Goal: Information Seeking & Learning: Check status

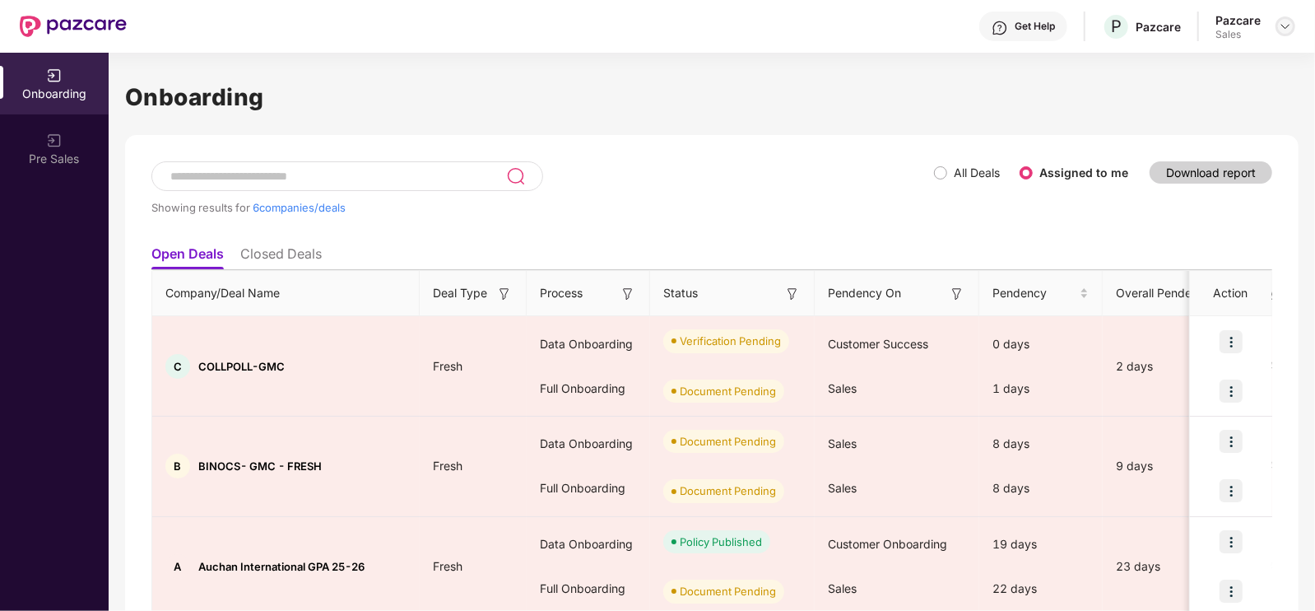
click at [1275, 22] on div at bounding box center [1285, 26] width 20 height 20
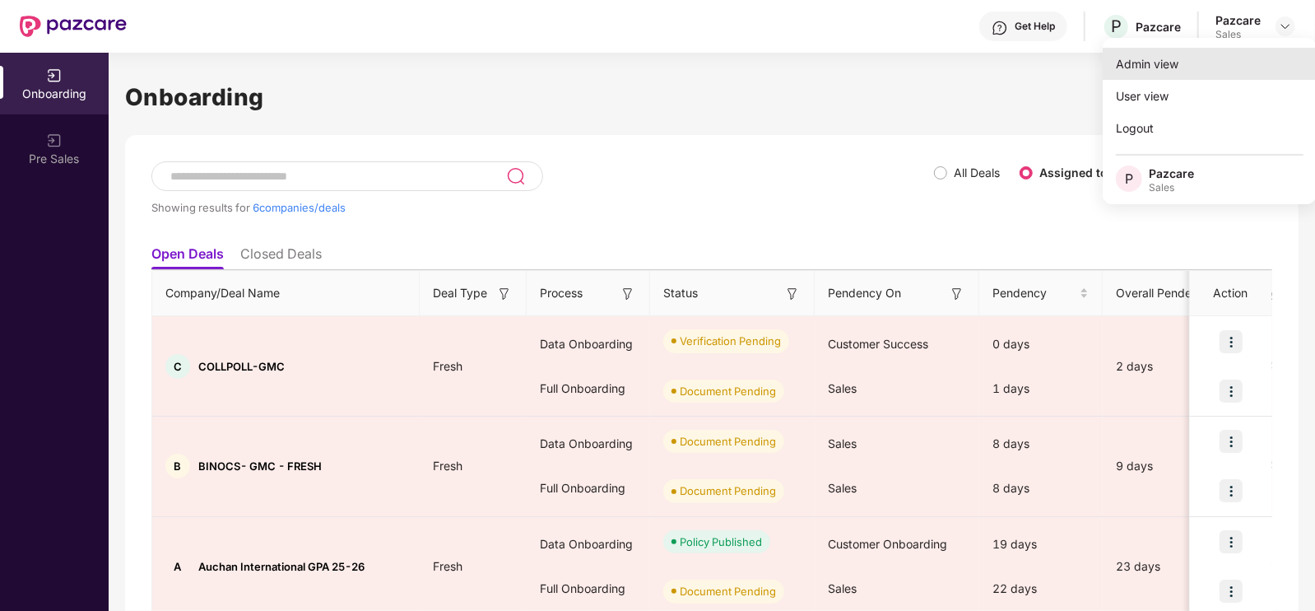
click at [1146, 77] on div "Admin view" at bounding box center [1210, 64] width 214 height 32
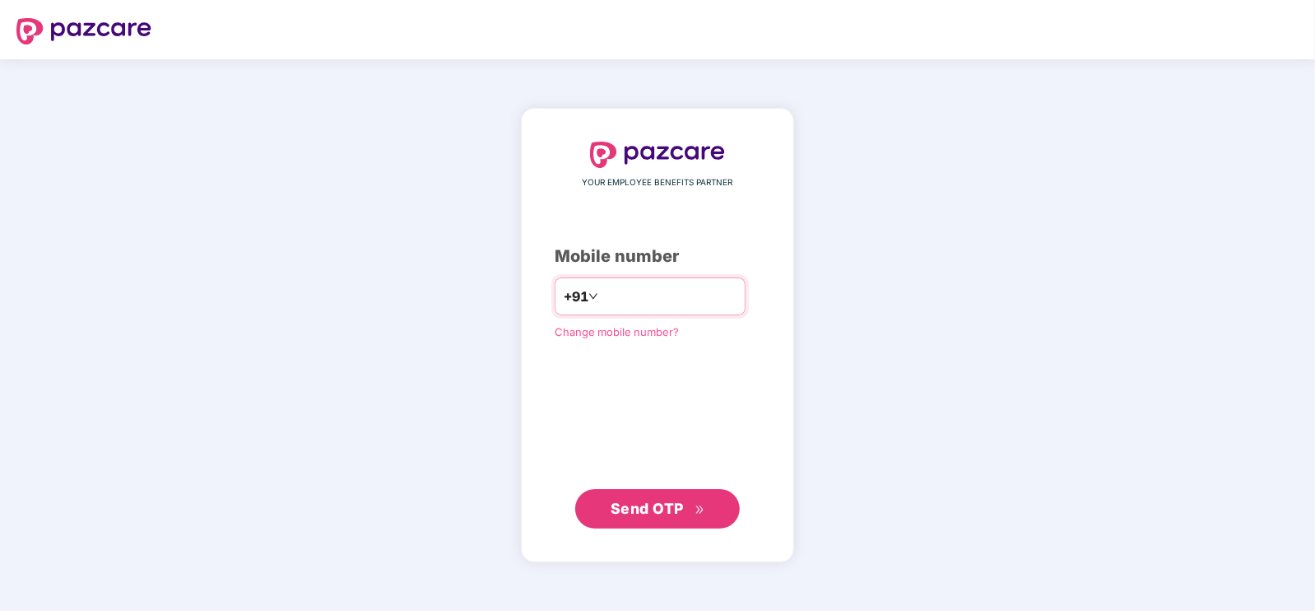
type input "**********"
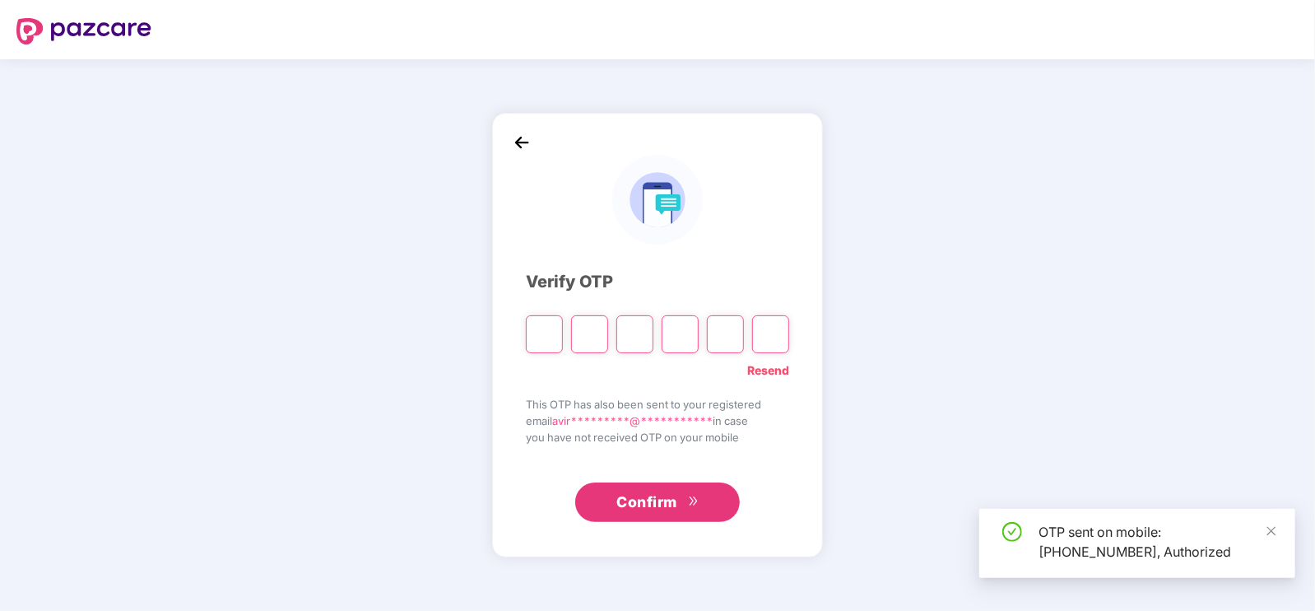
type input "*"
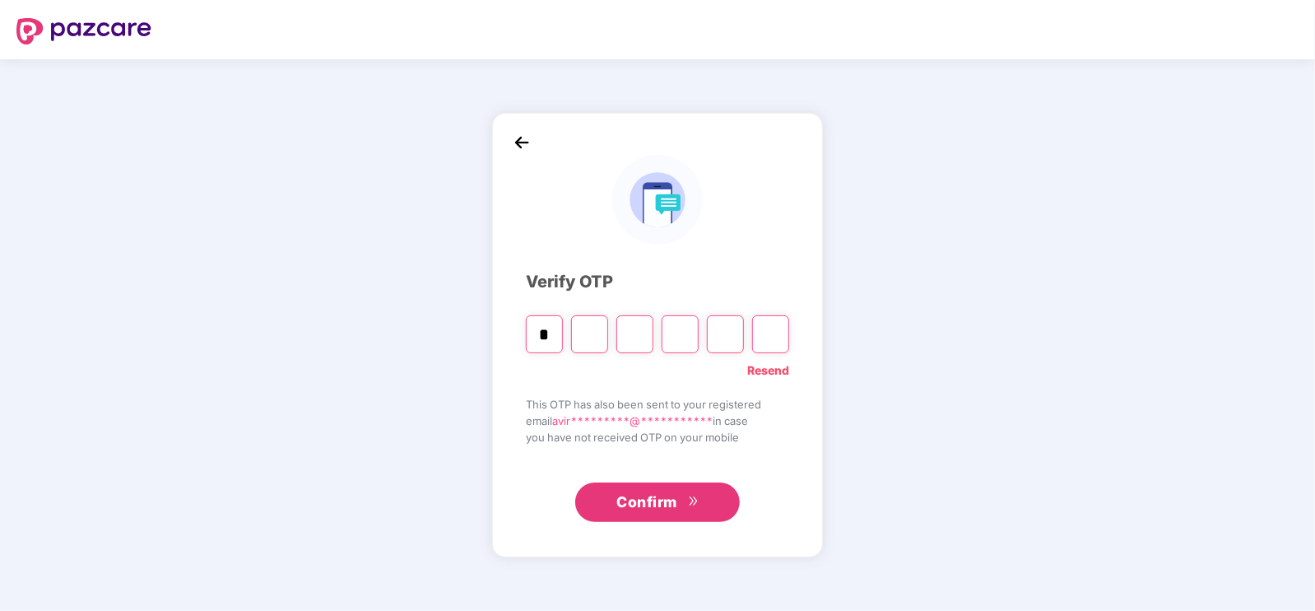
type input "*"
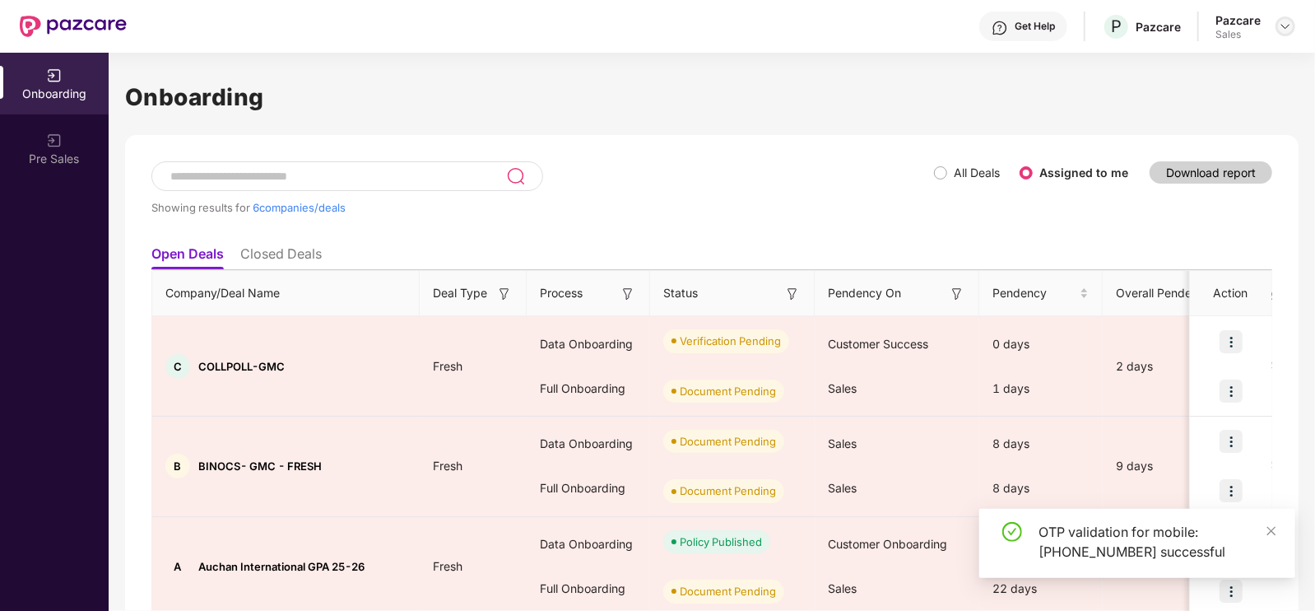
click at [1284, 31] on img at bounding box center [1285, 26] width 13 height 13
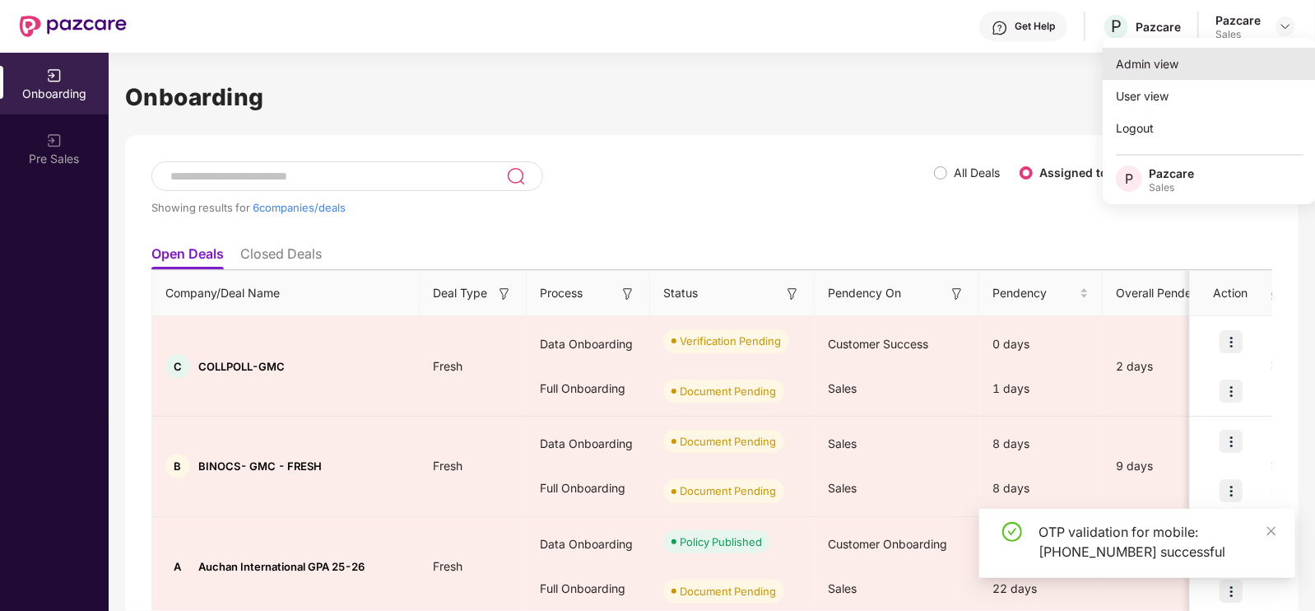
click at [1134, 63] on div "Admin view" at bounding box center [1210, 64] width 214 height 32
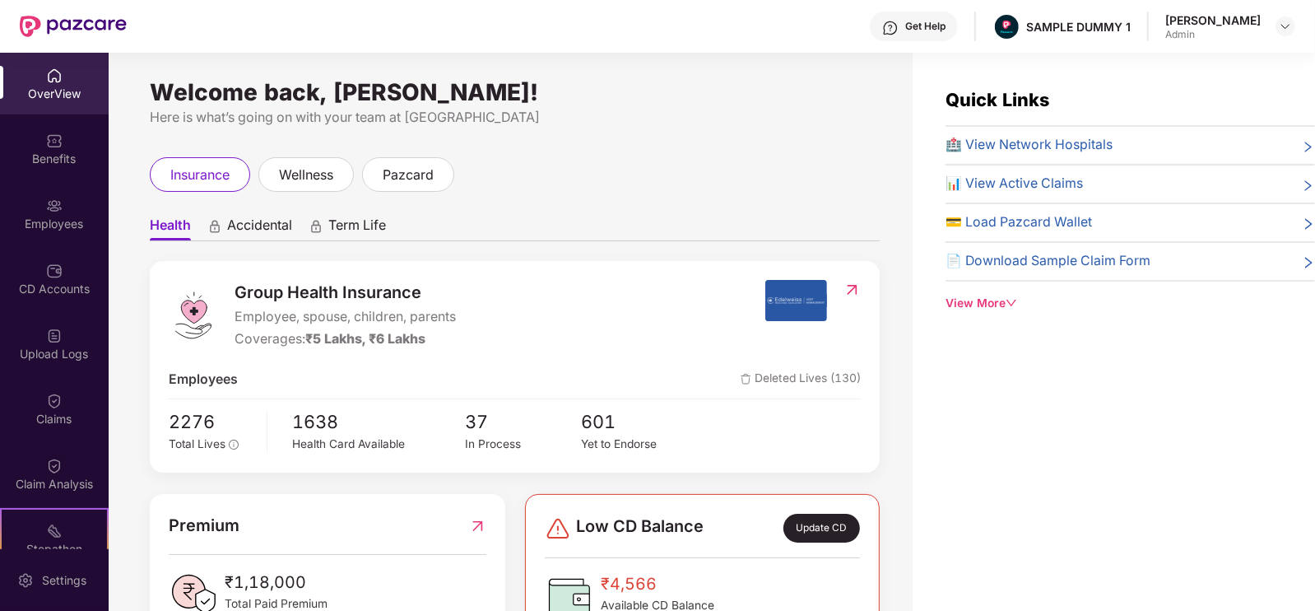
click at [247, 290] on span "Group Health Insurance" at bounding box center [345, 293] width 221 height 26
click at [260, 235] on span "Accidental" at bounding box center [259, 228] width 65 height 24
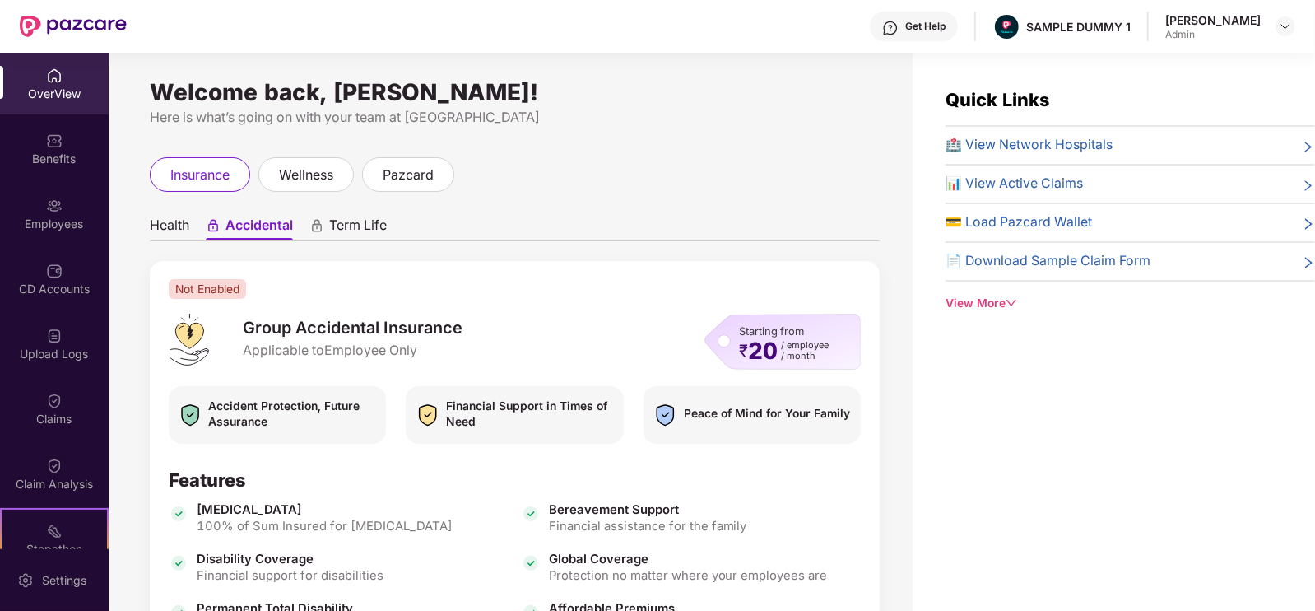
click at [365, 227] on span "Term Life" at bounding box center [358, 228] width 58 height 24
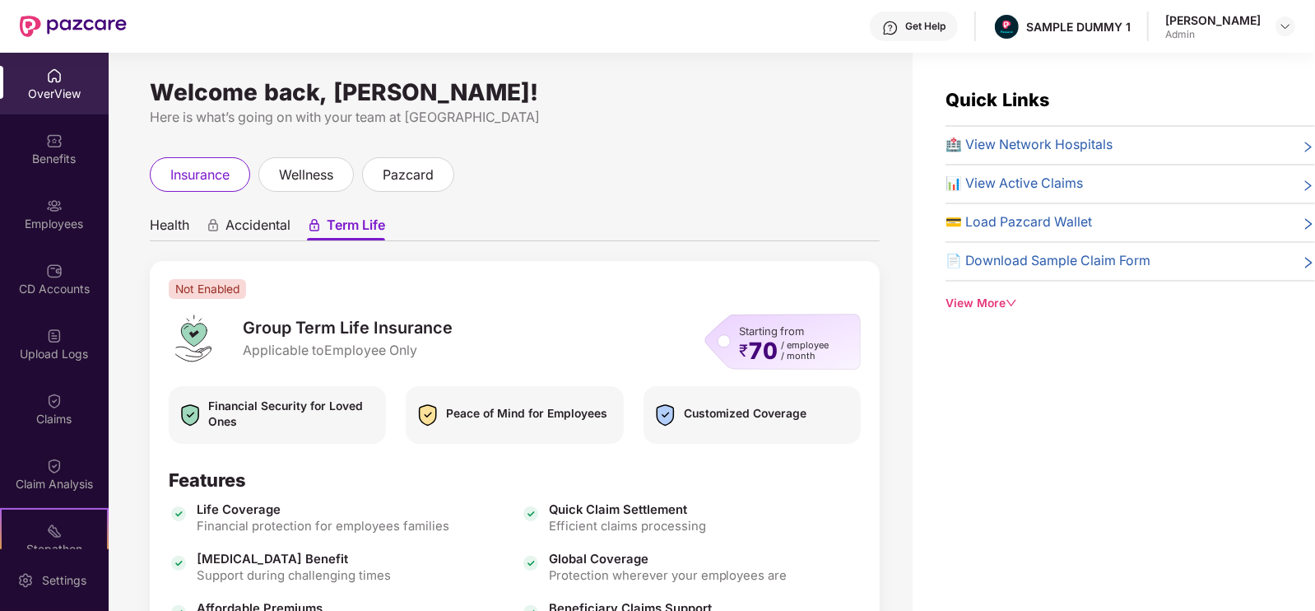
click at [163, 227] on span "Health" at bounding box center [169, 228] width 39 height 24
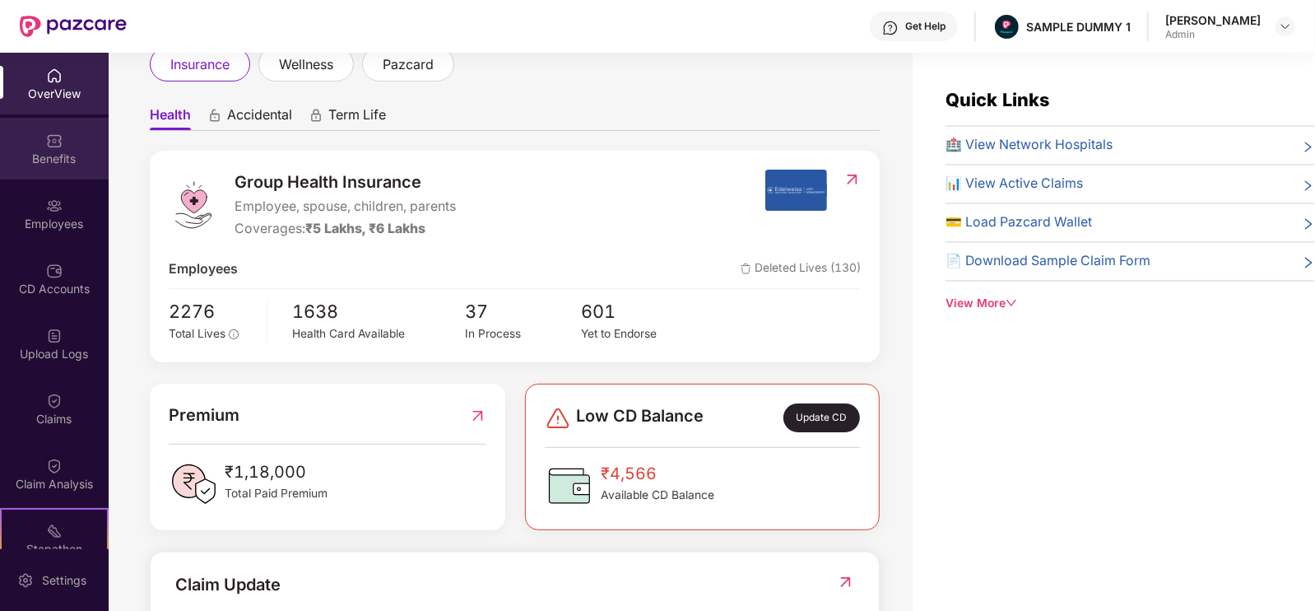
scroll to position [102, 0]
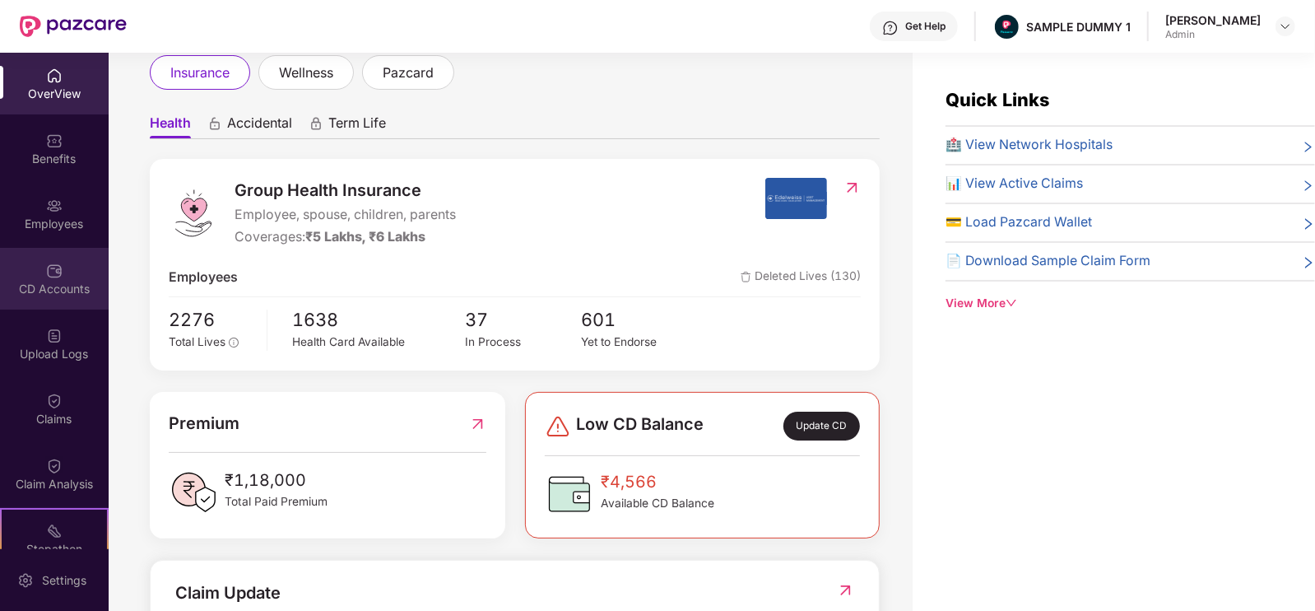
click at [53, 290] on div "CD Accounts" at bounding box center [54, 289] width 109 height 16
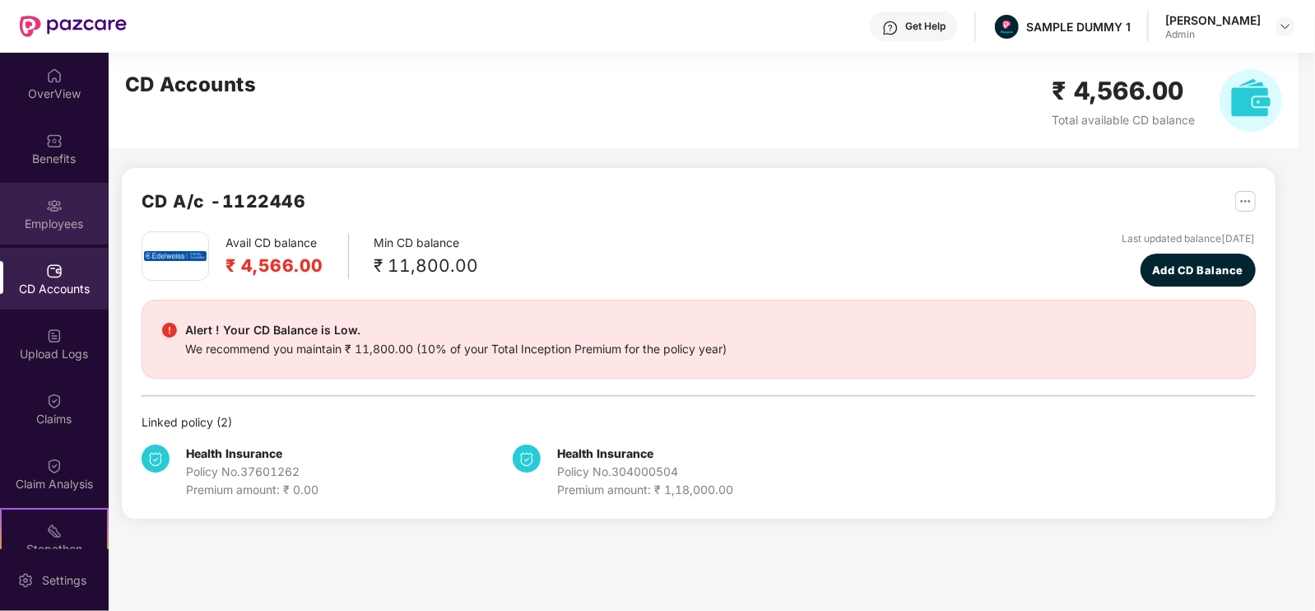
click at [49, 216] on div "Employees" at bounding box center [54, 224] width 109 height 16
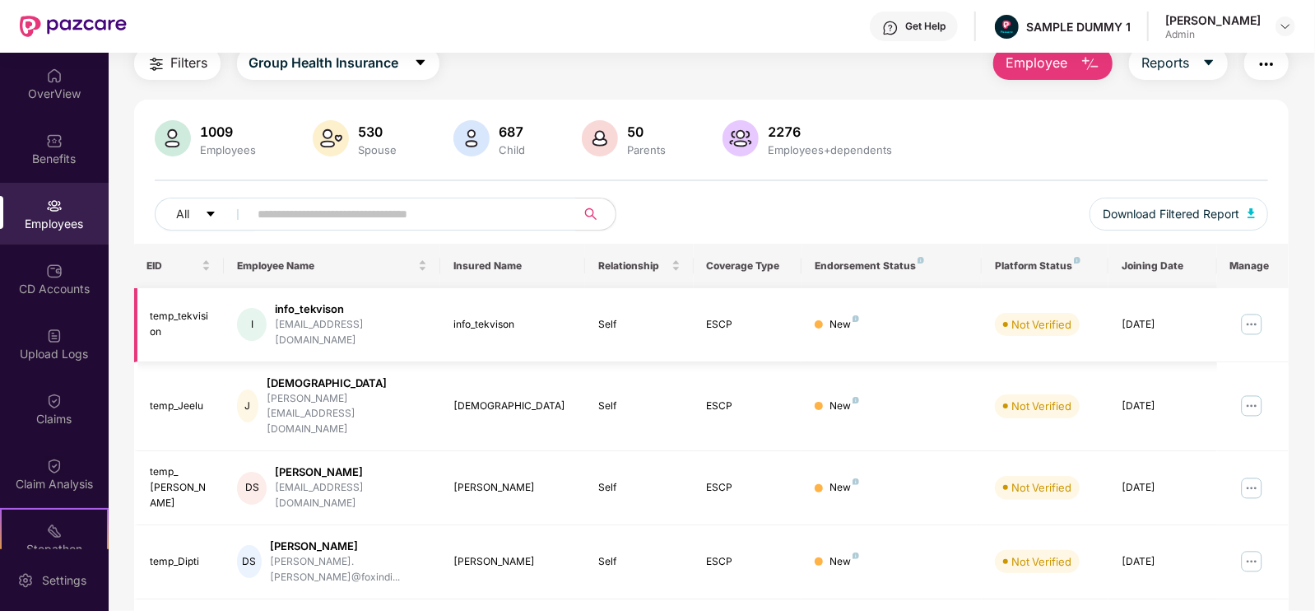
scroll to position [0, 0]
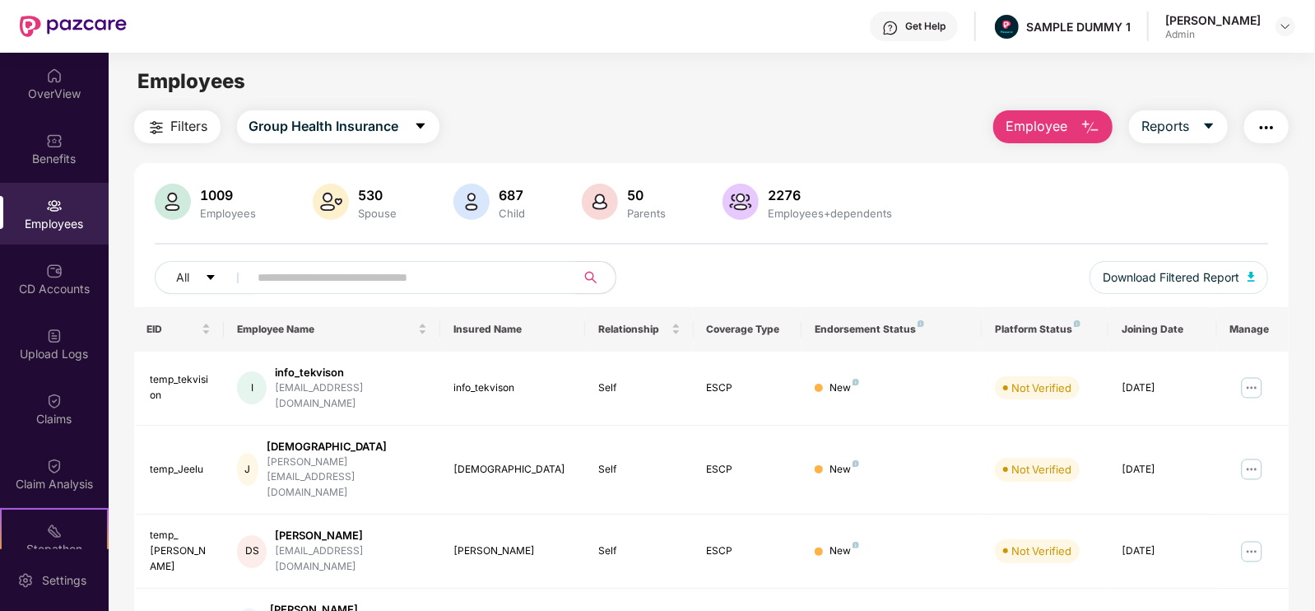
click at [1053, 126] on span "Employee" at bounding box center [1037, 126] width 62 height 21
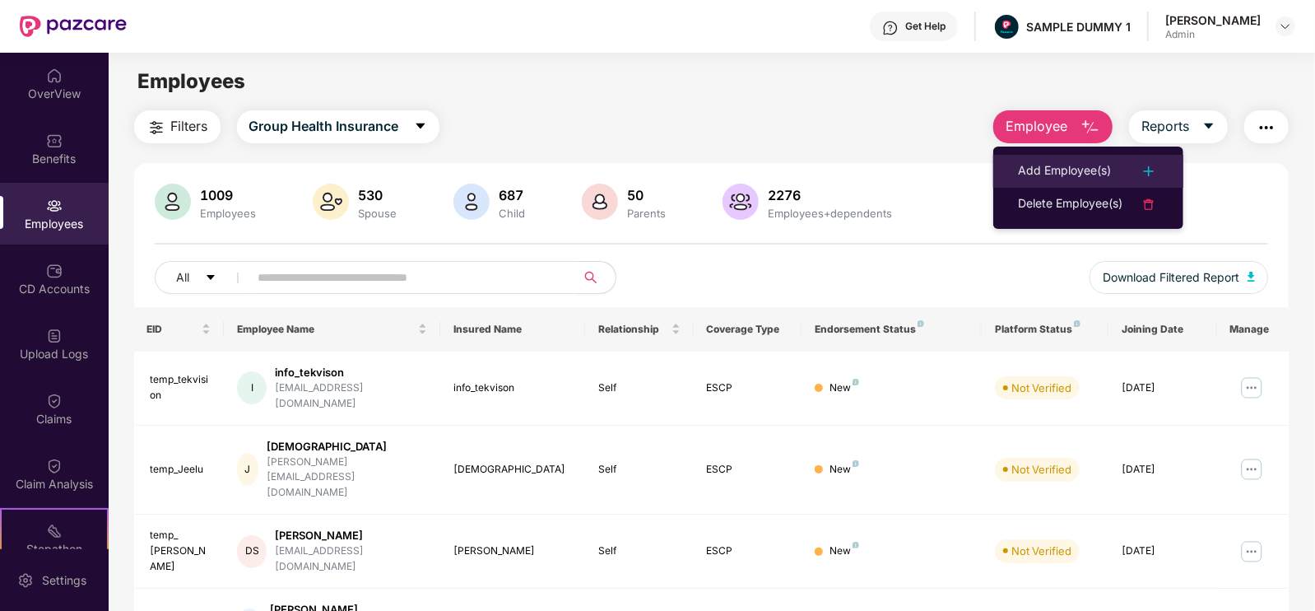
click at [1069, 163] on div "Add Employee(s)" at bounding box center [1064, 171] width 93 height 20
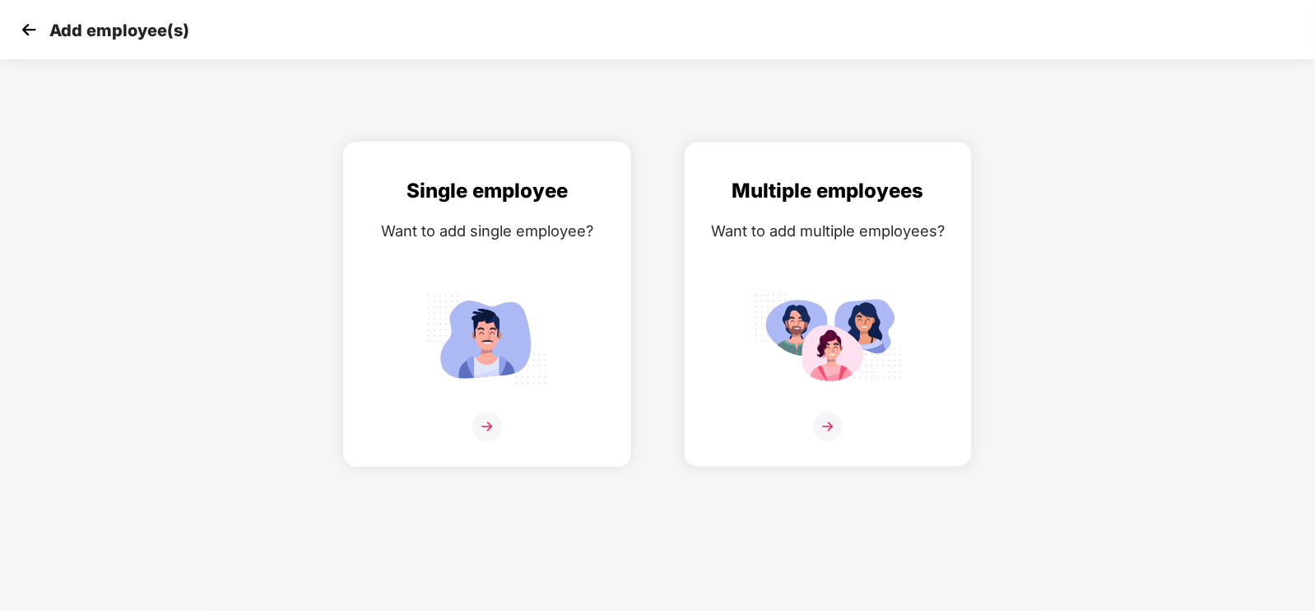
click at [483, 441] on img at bounding box center [487, 426] width 30 height 30
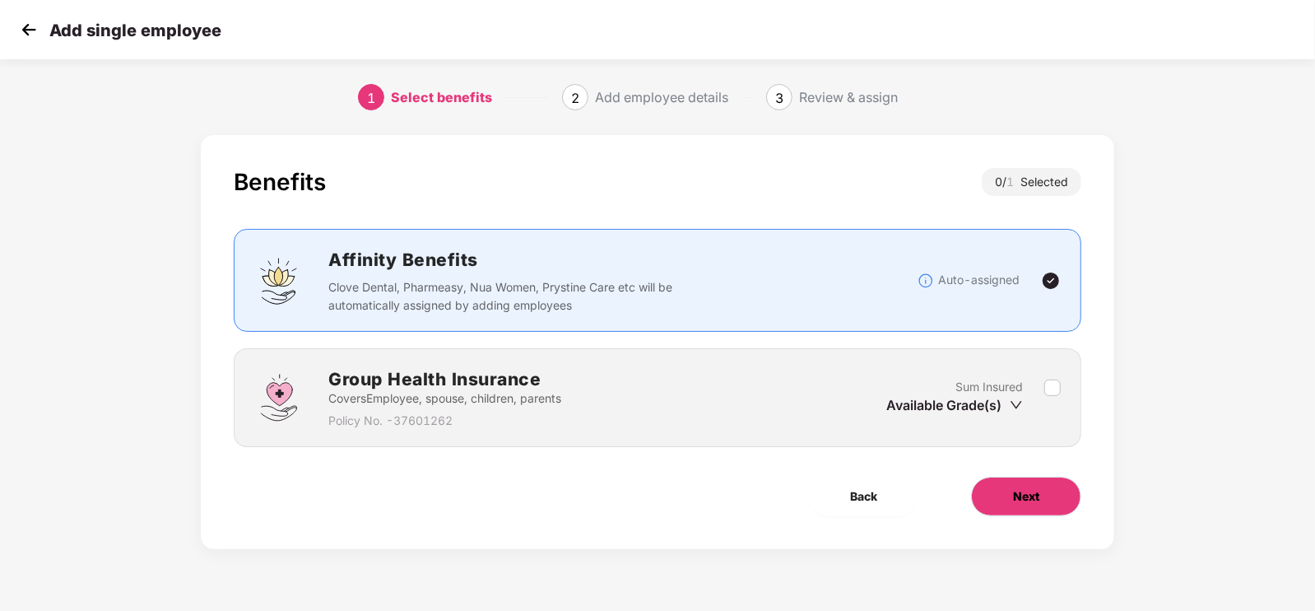
click at [1007, 482] on button "Next" at bounding box center [1026, 495] width 110 height 39
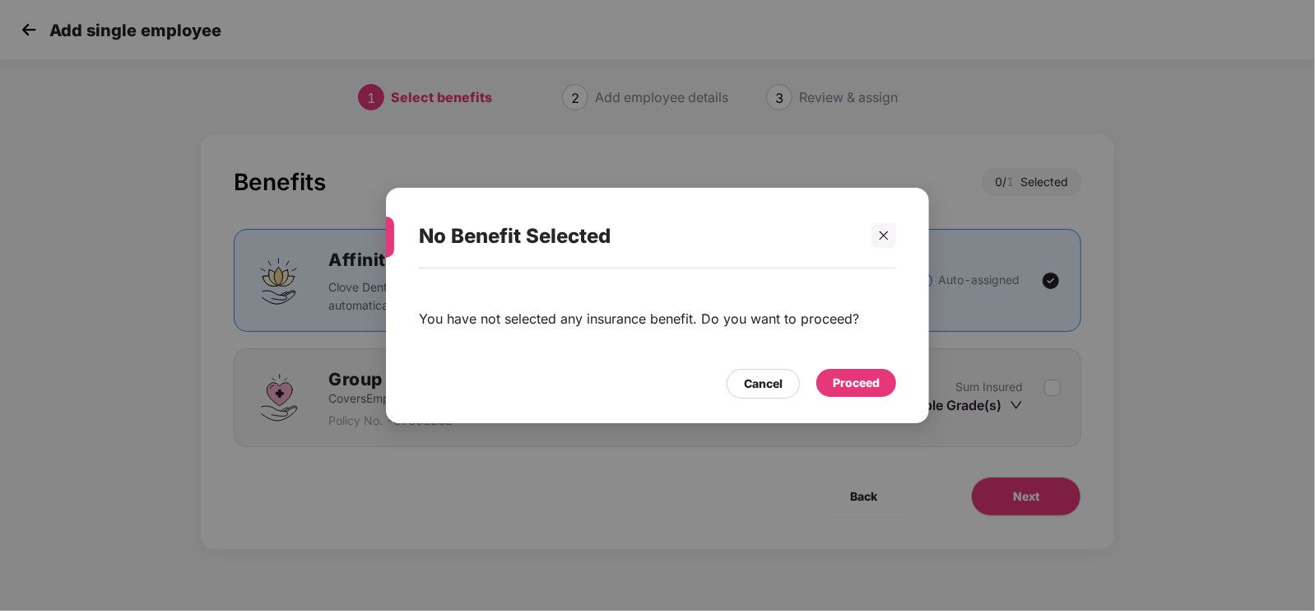
click at [872, 369] on div "Proceed" at bounding box center [856, 383] width 80 height 28
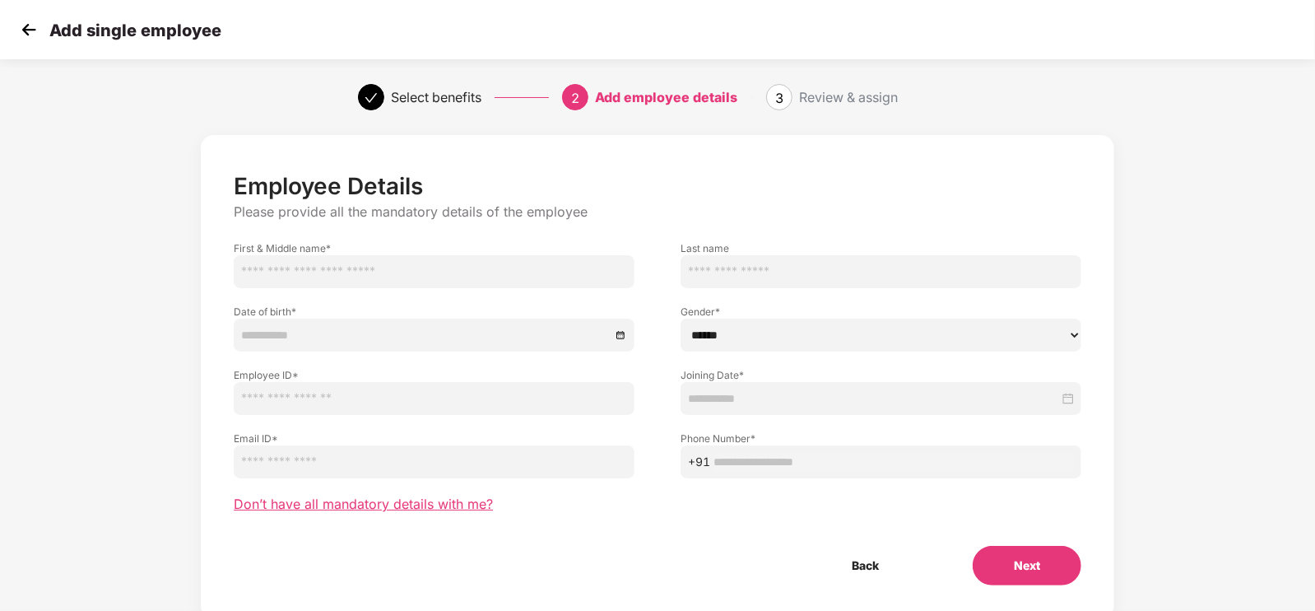
click at [424, 499] on span "Don’t have all mandatory details with me?" at bounding box center [363, 503] width 259 height 17
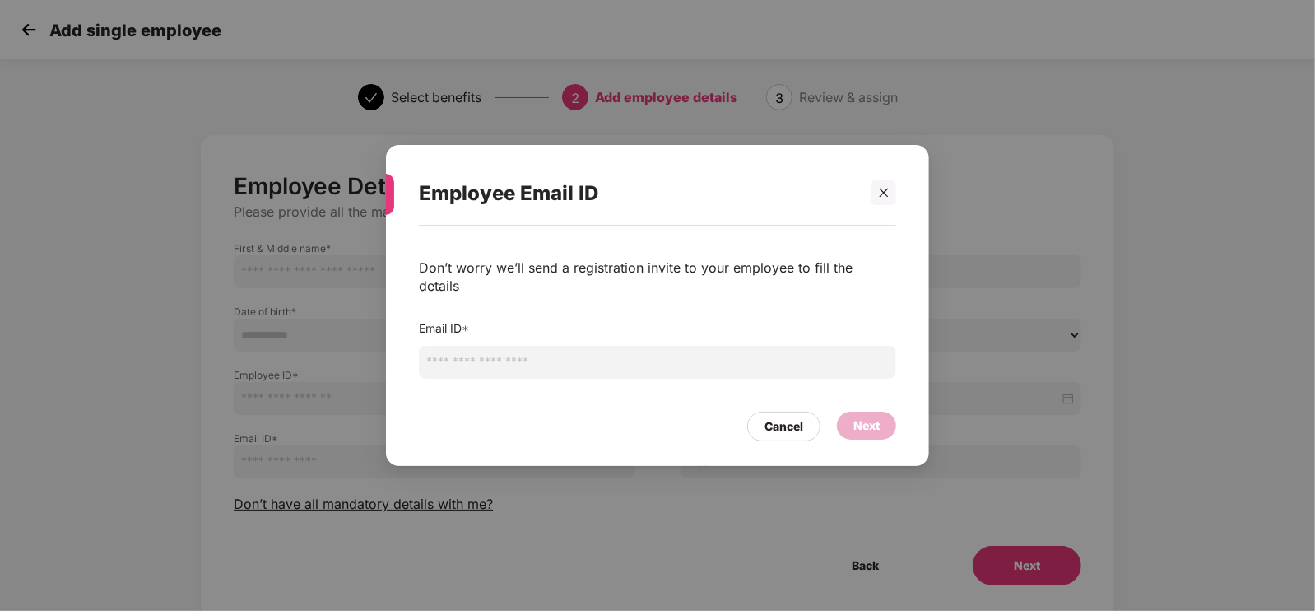
click at [437, 273] on div "Don’t worry we’ll send a registration invite to your employee to fill the detai…" at bounding box center [657, 276] width 477 height 36
click at [355, 286] on div "Employee Email ID Don’t worry we’ll send a registration invite to your employee…" at bounding box center [657, 305] width 1315 height 611
click at [788, 417] on div "Cancel" at bounding box center [783, 426] width 39 height 18
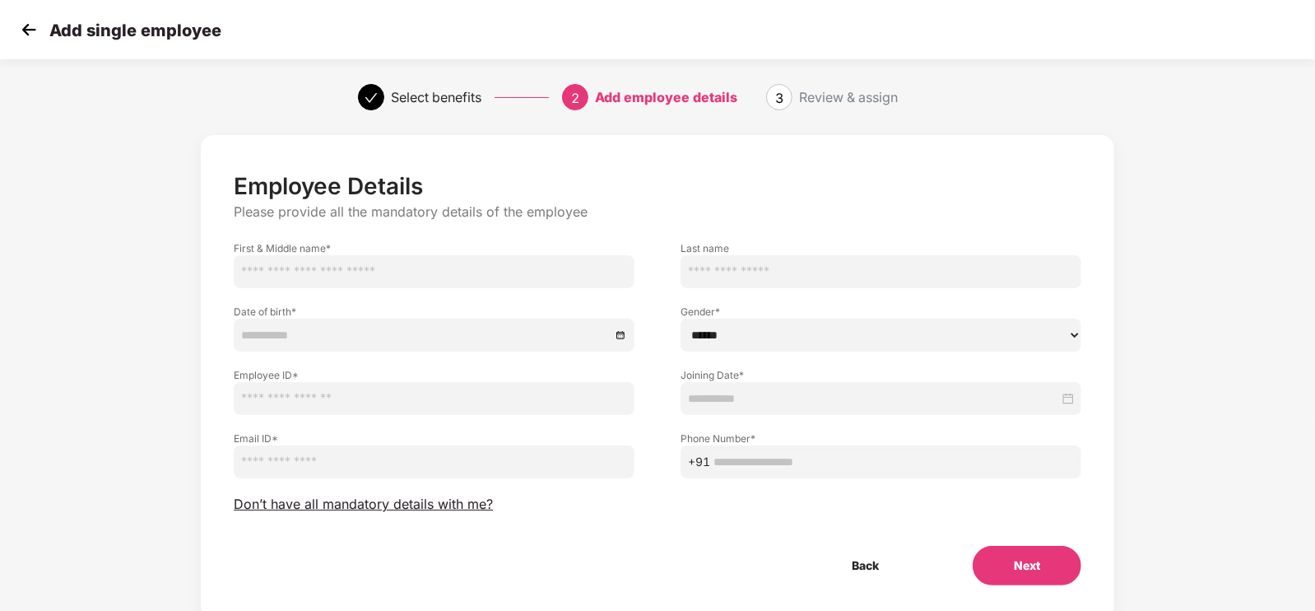
click at [25, 26] on img at bounding box center [28, 29] width 25 height 25
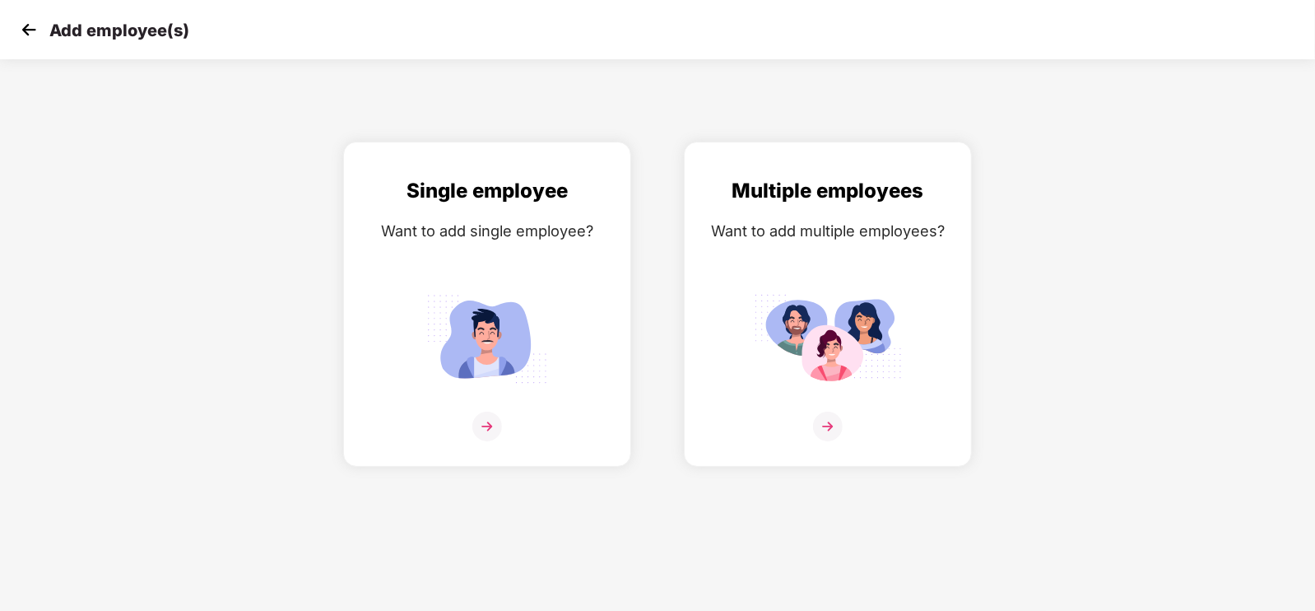
click at [25, 37] on img at bounding box center [28, 29] width 25 height 25
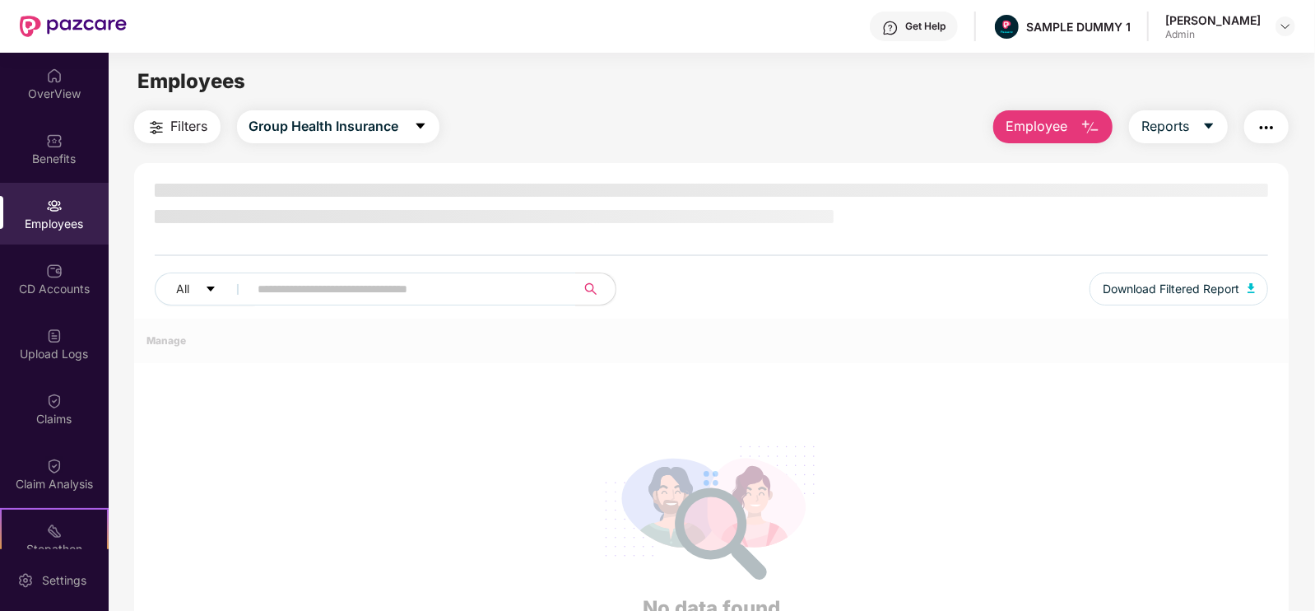
click at [1080, 122] on img "button" at bounding box center [1090, 128] width 20 height 20
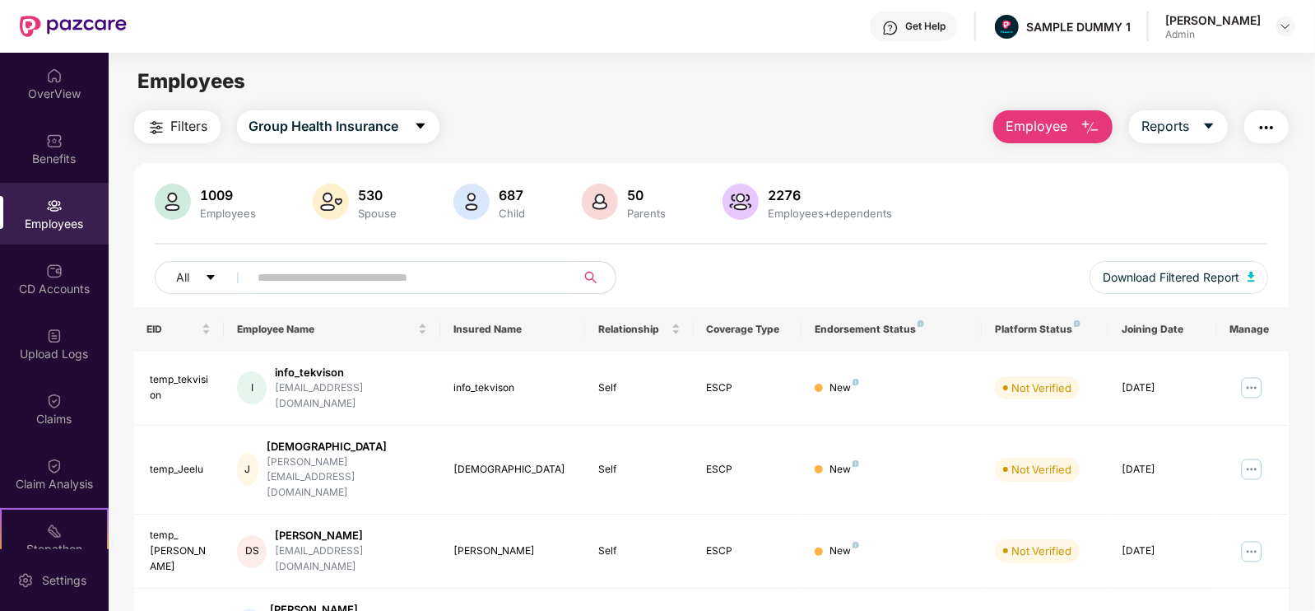
click at [827, 112] on div "Filters Group Health Insurance Employee Reports" at bounding box center [711, 126] width 1155 height 33
click at [1036, 122] on span "Employee" at bounding box center [1037, 126] width 62 height 21
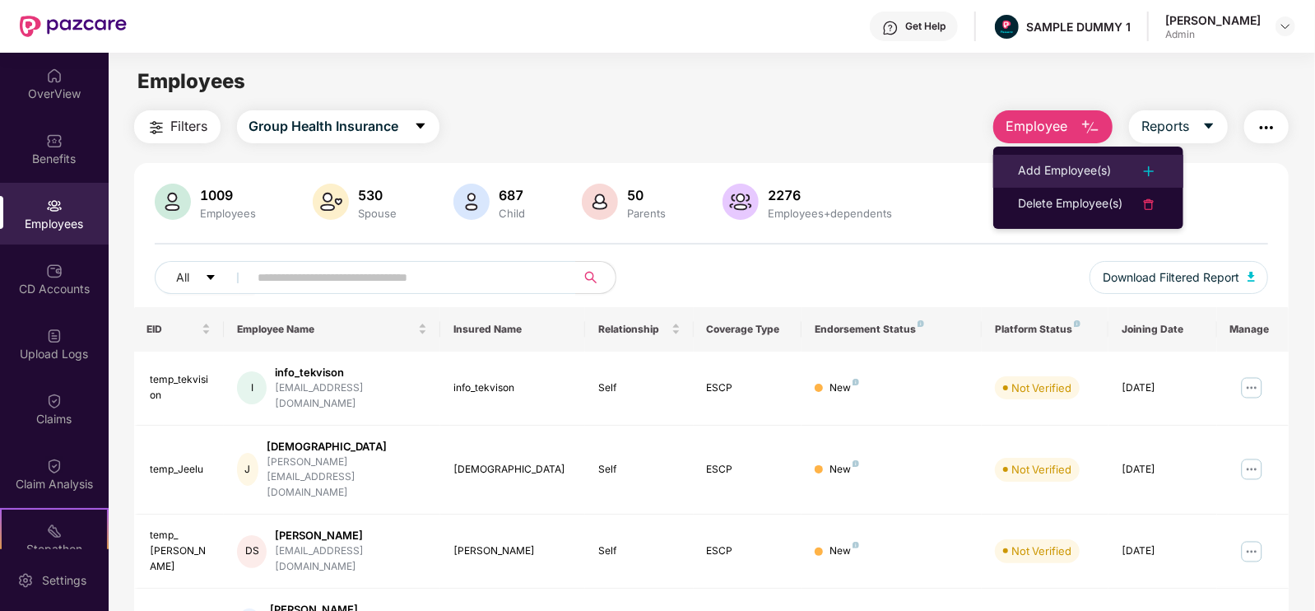
click at [1062, 158] on li "Add Employee(s)" at bounding box center [1088, 171] width 190 height 33
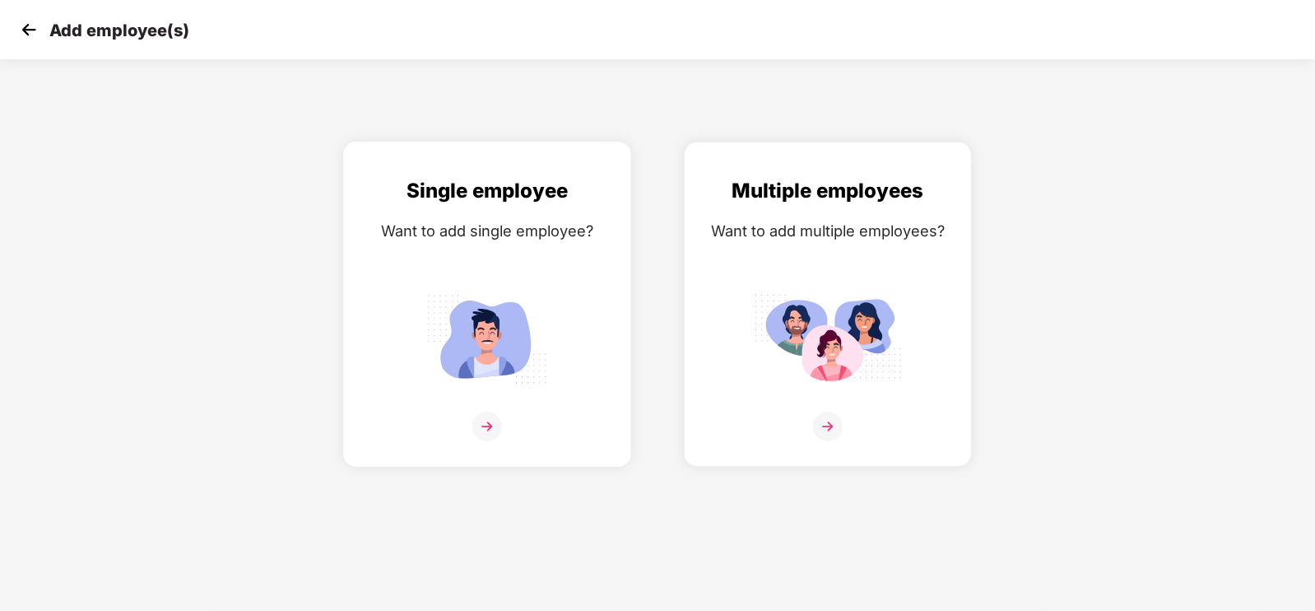
click at [533, 421] on div "Single employee Want to add single employee?" at bounding box center [486, 318] width 253 height 286
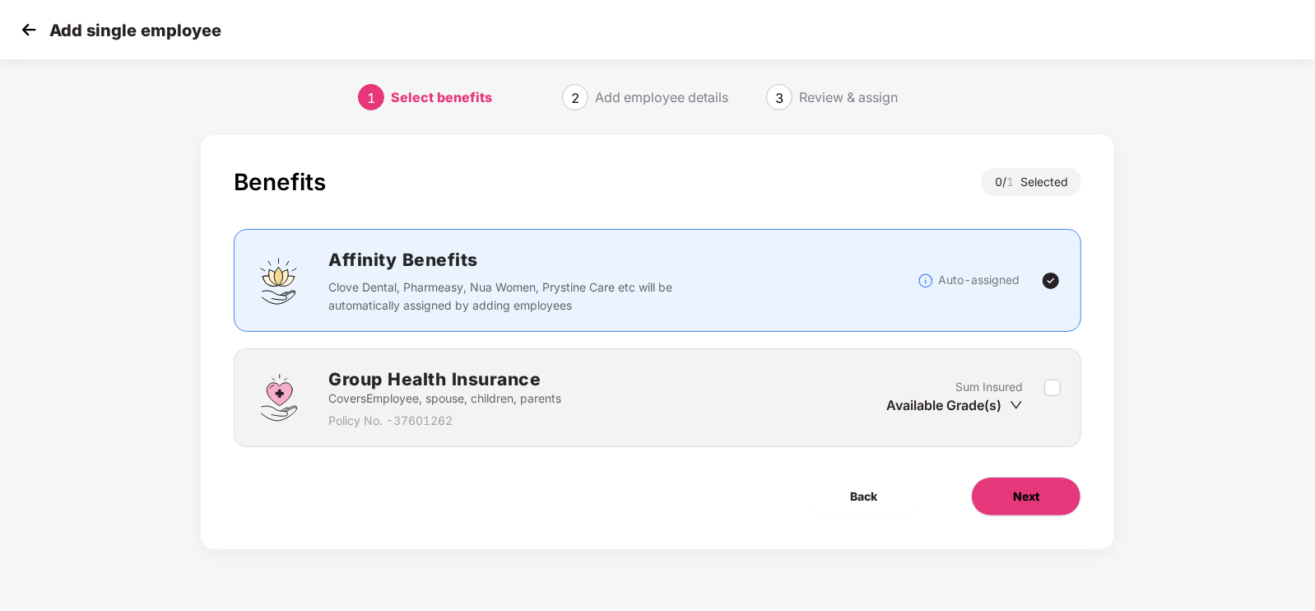
click at [1021, 509] on button "Next" at bounding box center [1026, 495] width 110 height 39
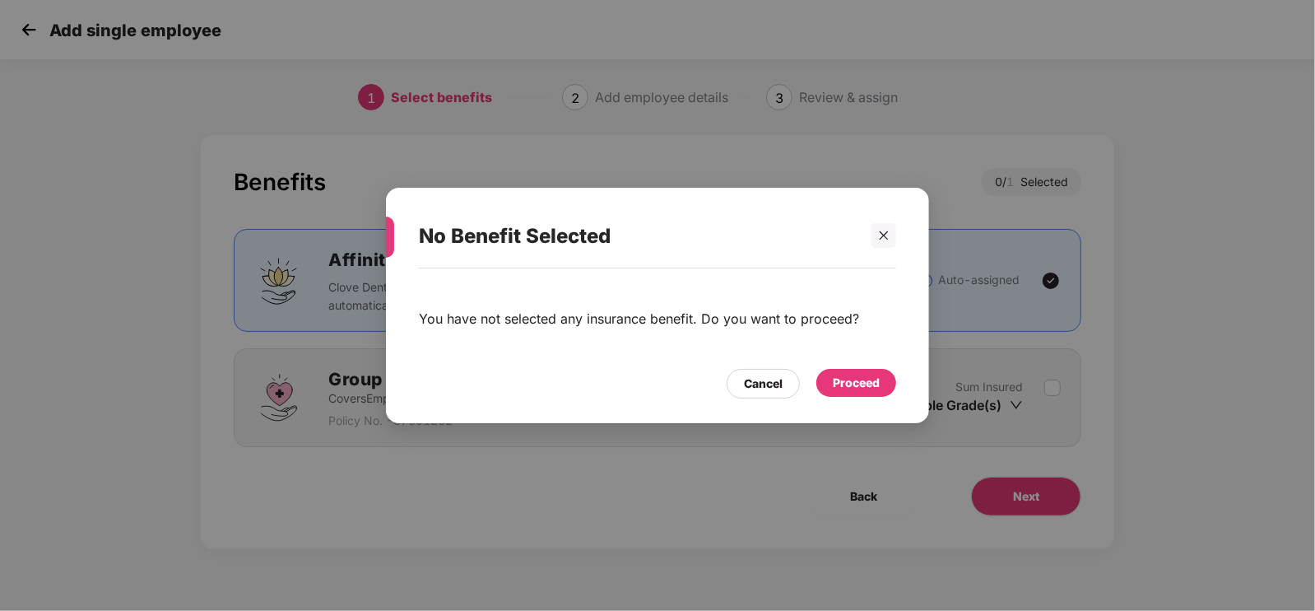
click at [848, 383] on div "Proceed" at bounding box center [856, 383] width 47 height 18
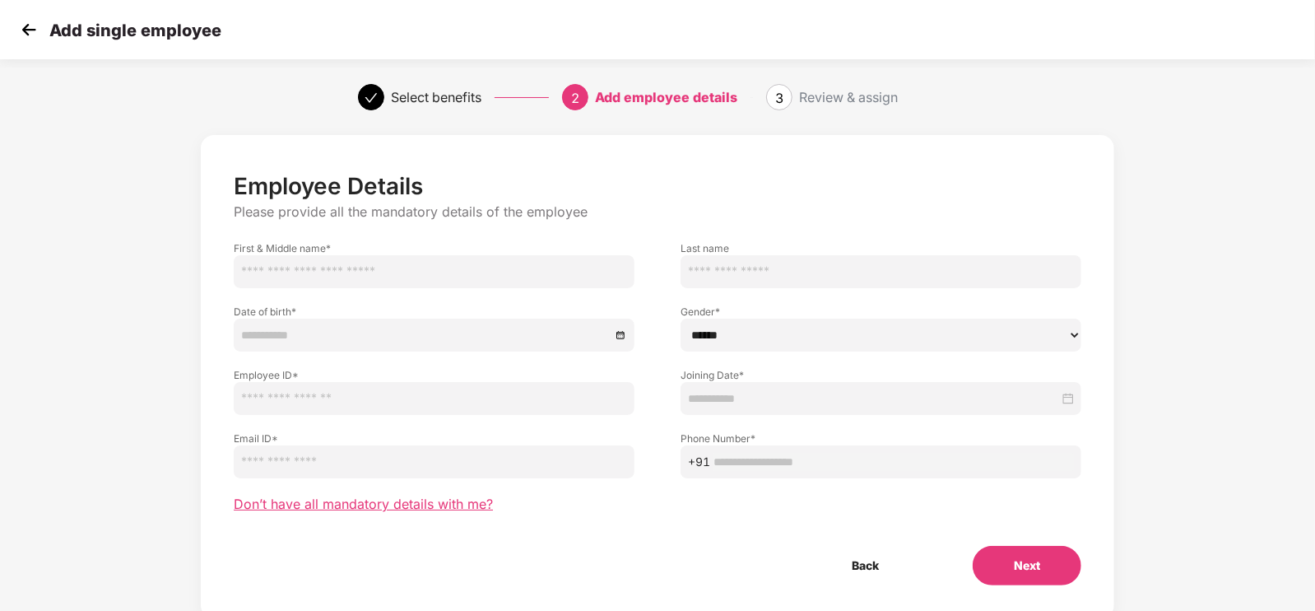
click at [328, 503] on span "Don’t have all mandatory details with me?" at bounding box center [363, 503] width 259 height 17
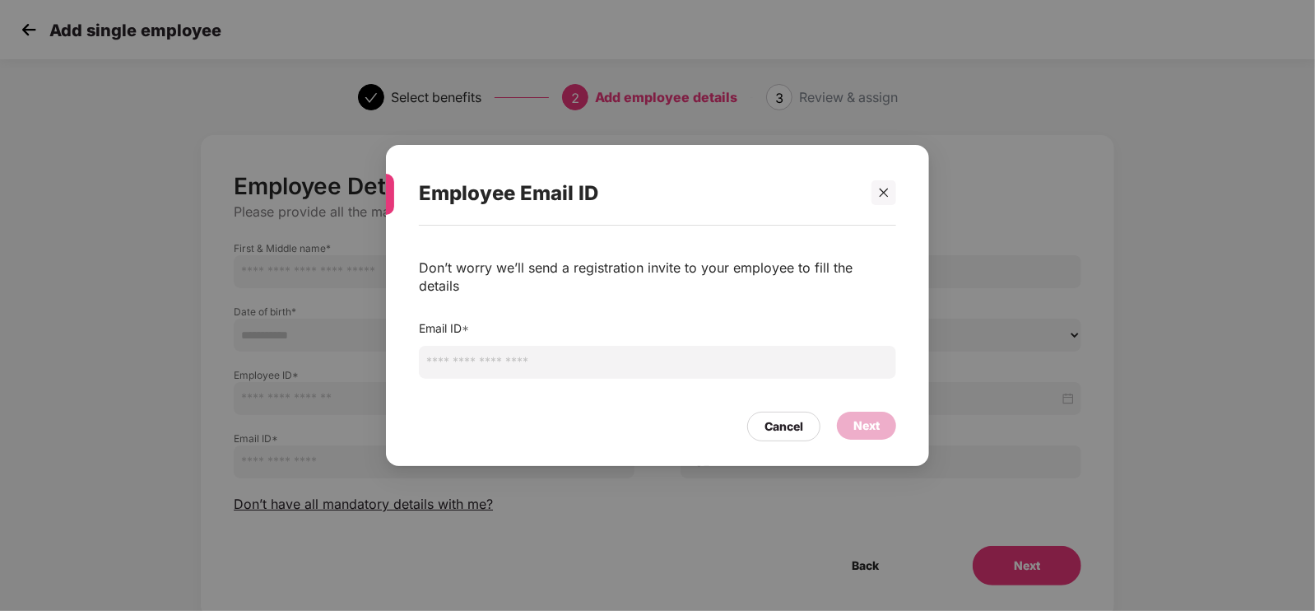
click at [546, 360] on input "email" at bounding box center [657, 362] width 477 height 33
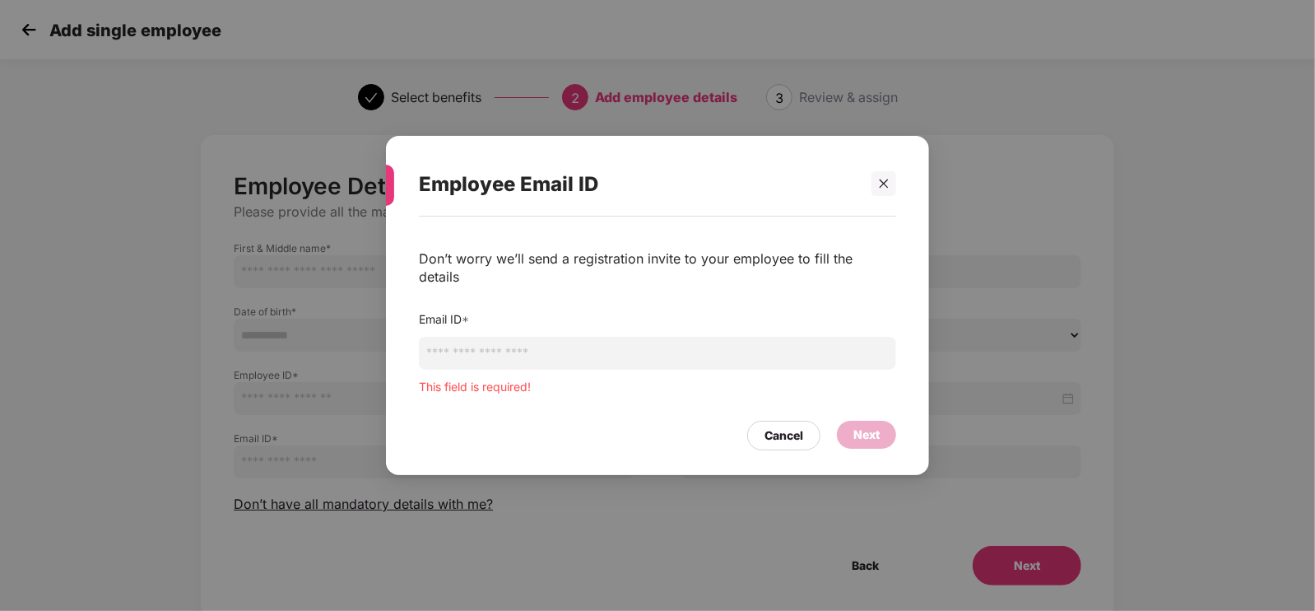
click at [299, 314] on div "Employee Email ID Don’t worry we’ll send a registration invite to your employee…" at bounding box center [657, 305] width 1315 height 611
click at [879, 189] on icon "close" at bounding box center [884, 184] width 12 height 12
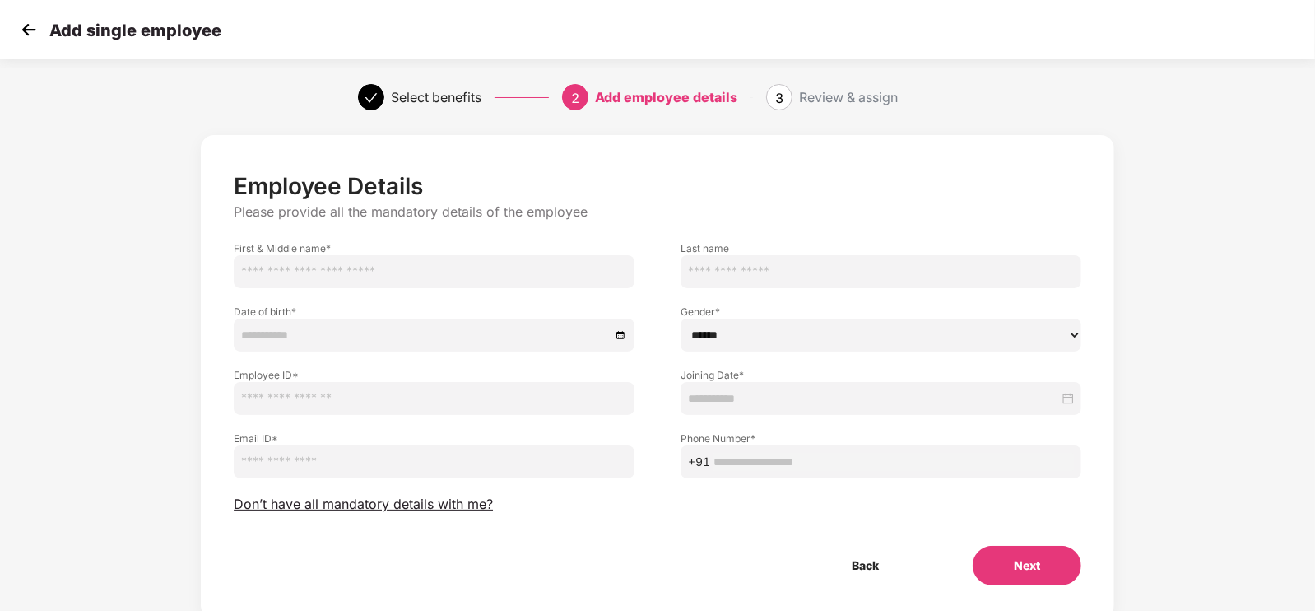
click at [25, 31] on img at bounding box center [28, 29] width 25 height 25
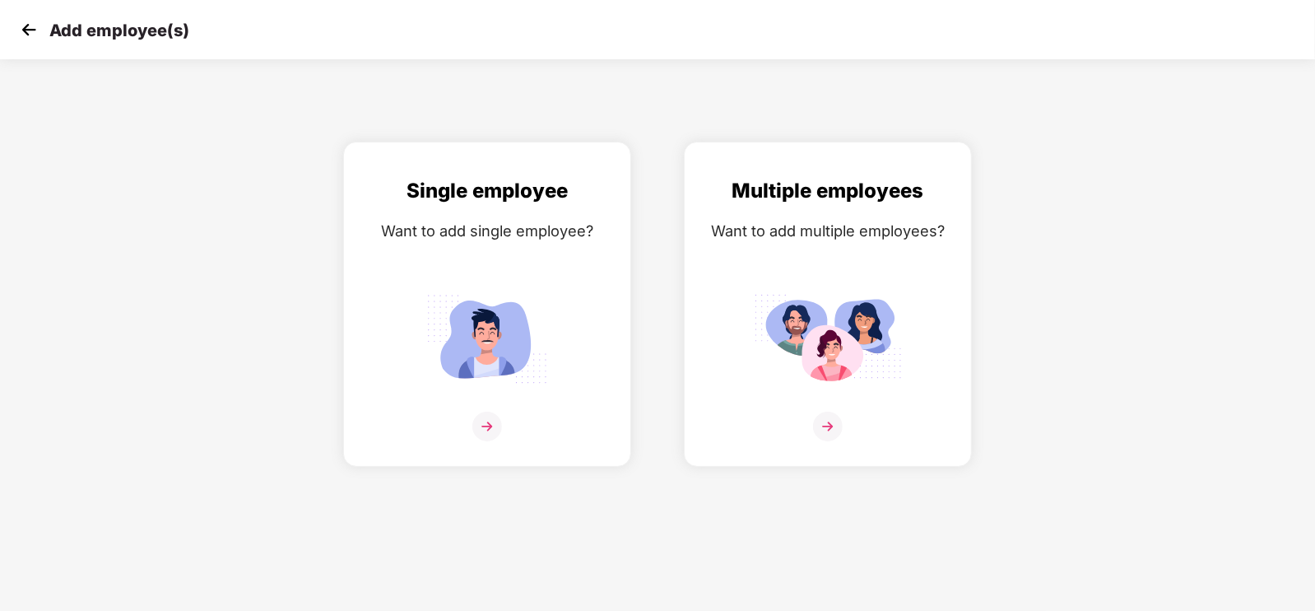
click at [26, 29] on img at bounding box center [28, 29] width 25 height 25
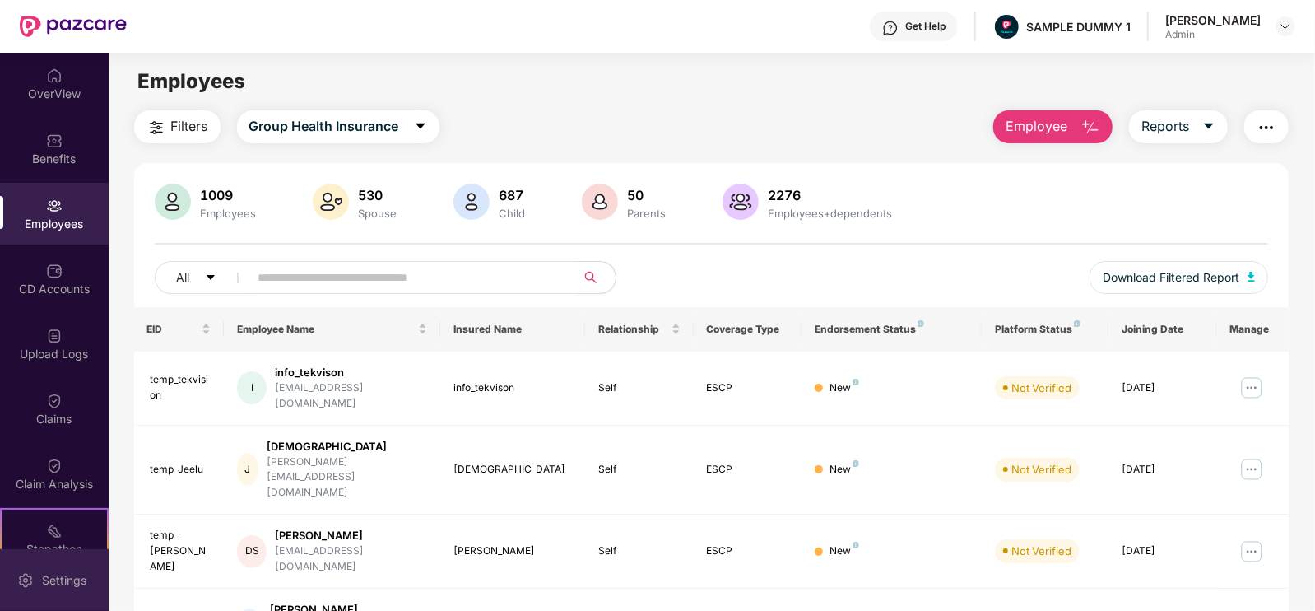
click at [34, 576] on div "Settings" at bounding box center [54, 580] width 109 height 62
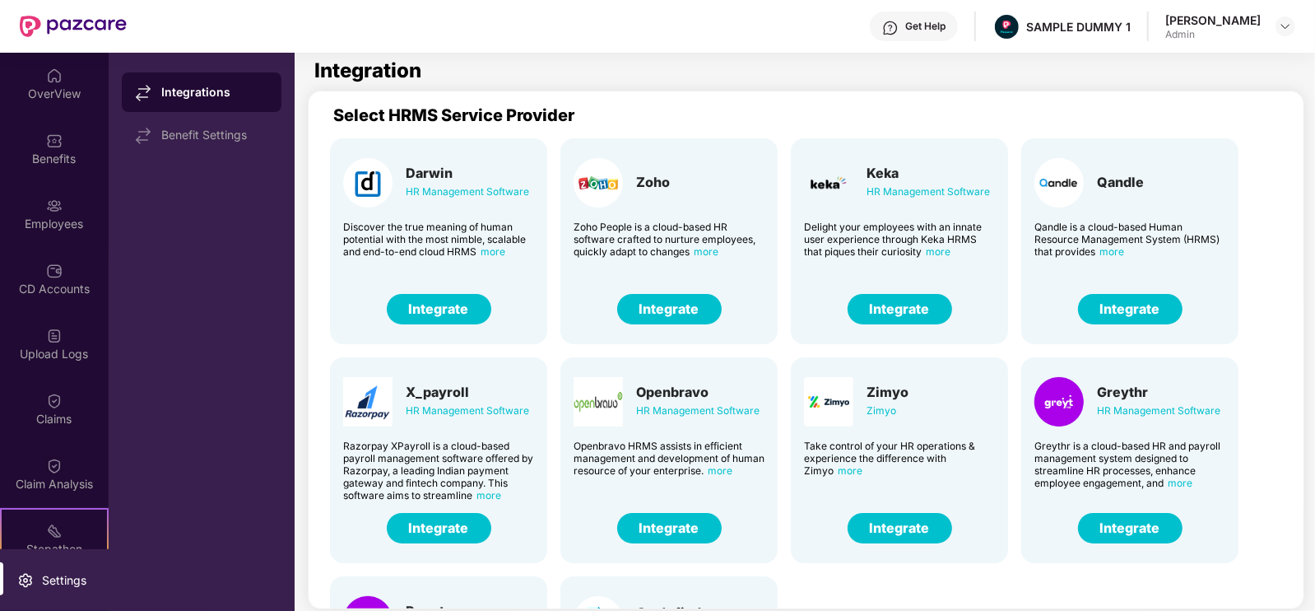
scroll to position [173, 0]
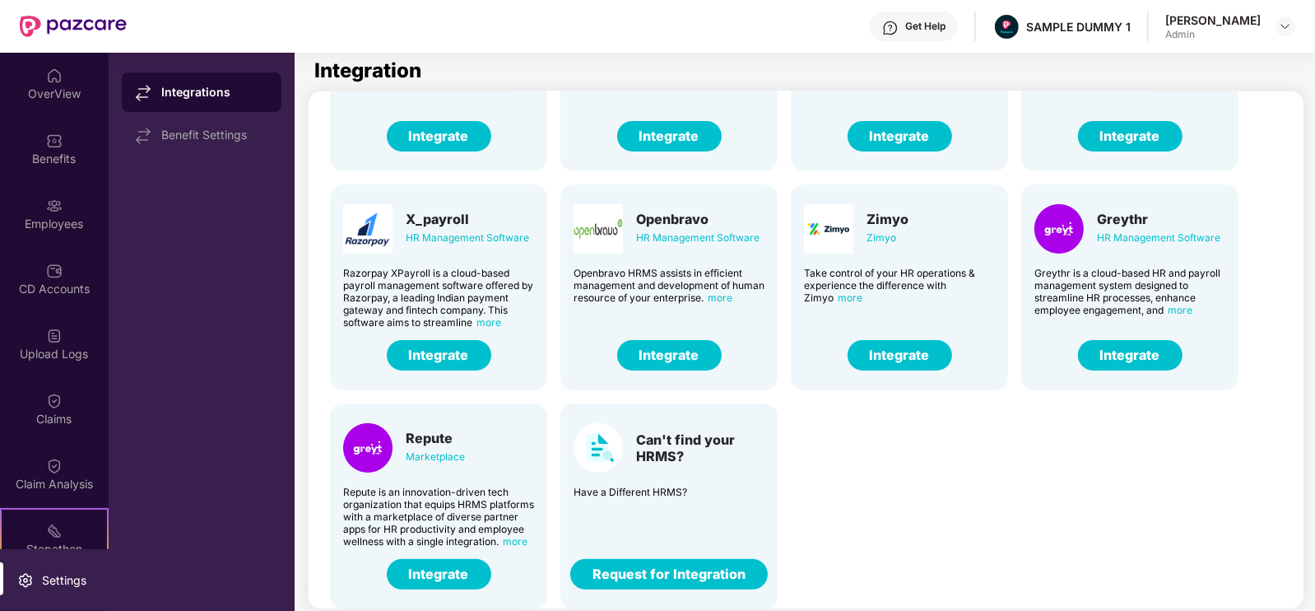
click at [1119, 351] on button "Integrate" at bounding box center [1130, 355] width 105 height 30
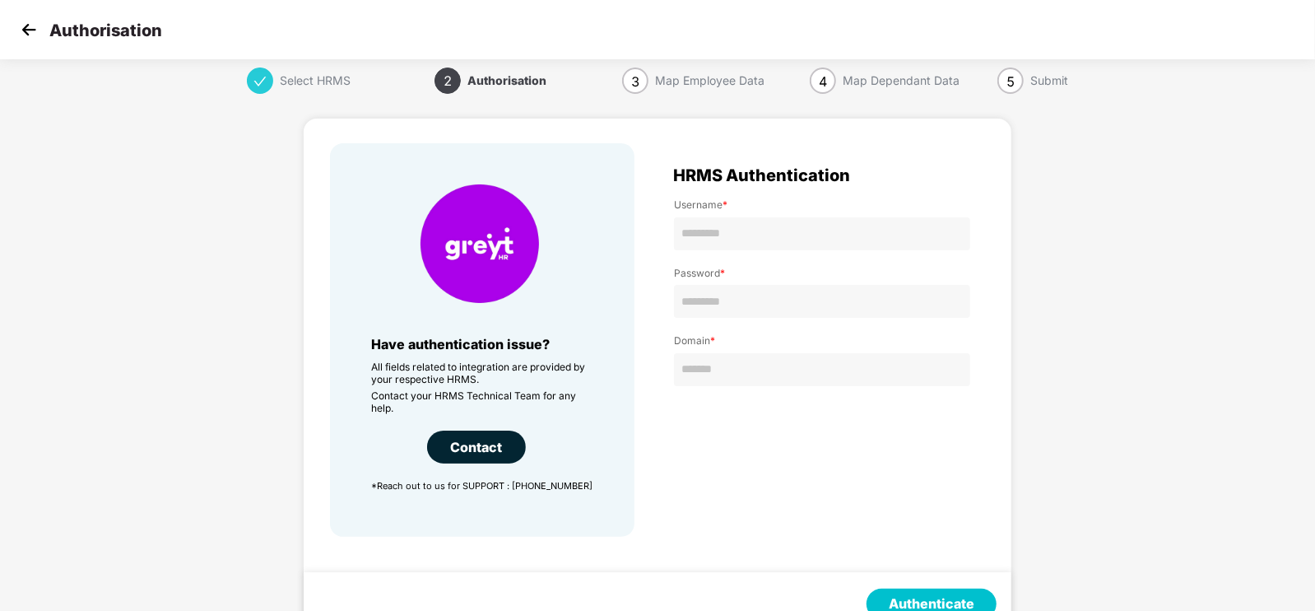
scroll to position [1, 0]
click at [29, 25] on img at bounding box center [28, 29] width 25 height 25
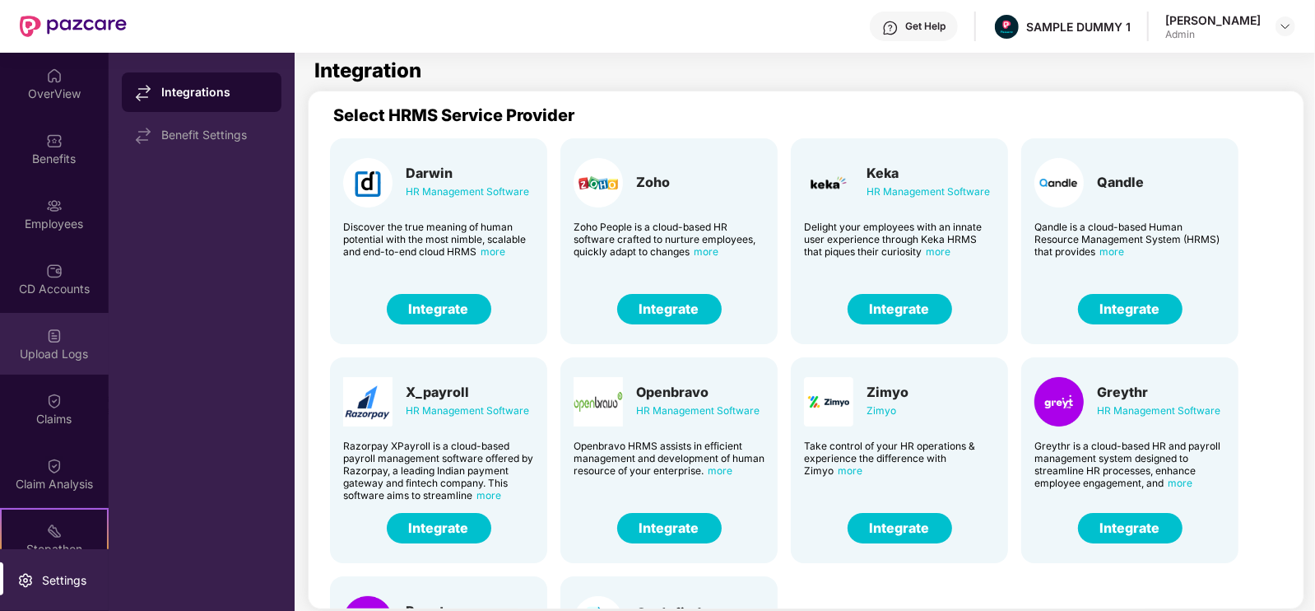
scroll to position [69, 0]
click at [58, 341] on div "Claims" at bounding box center [54, 349] width 109 height 16
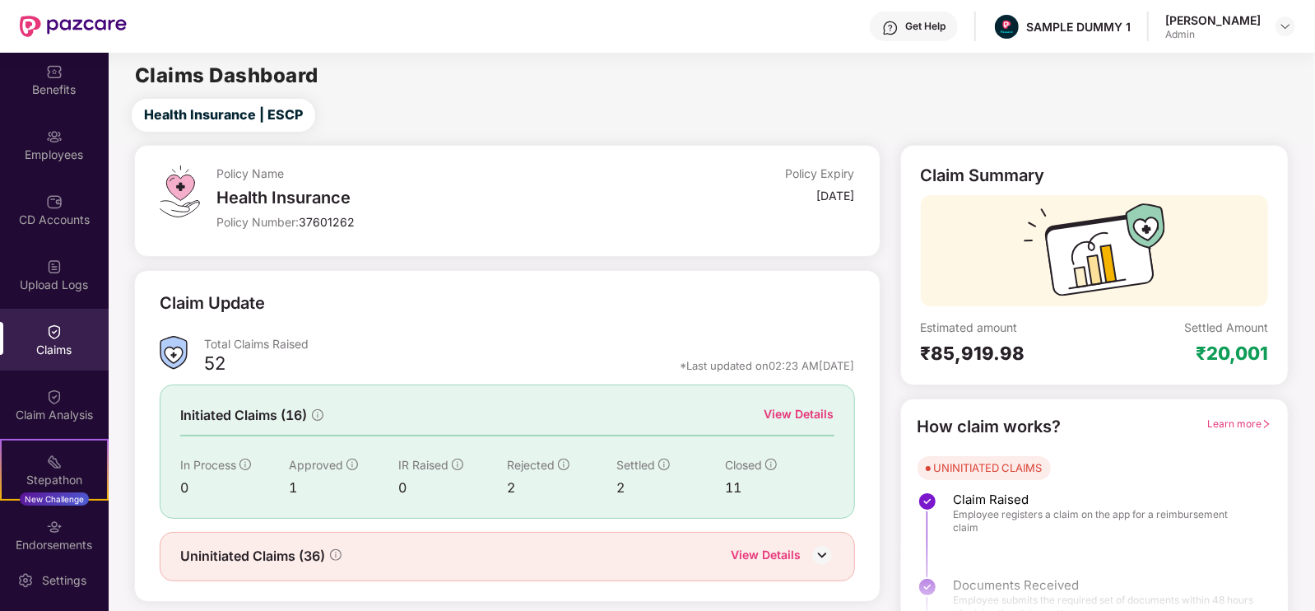
scroll to position [33, 0]
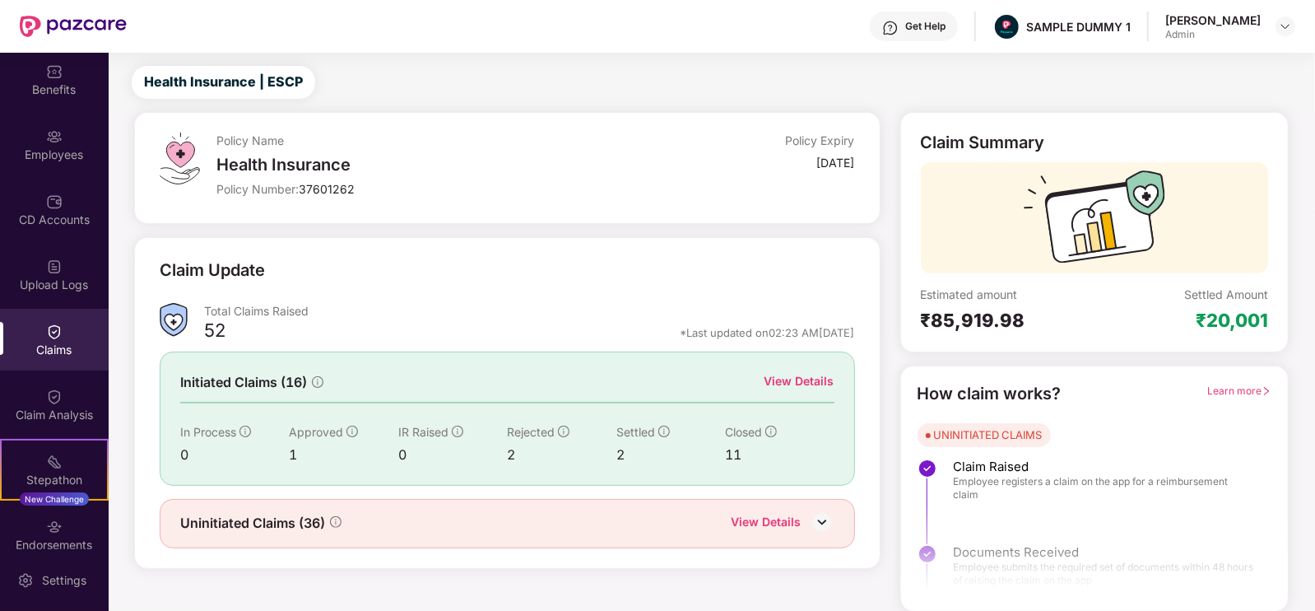
click at [794, 372] on div "View Details" at bounding box center [799, 381] width 70 height 18
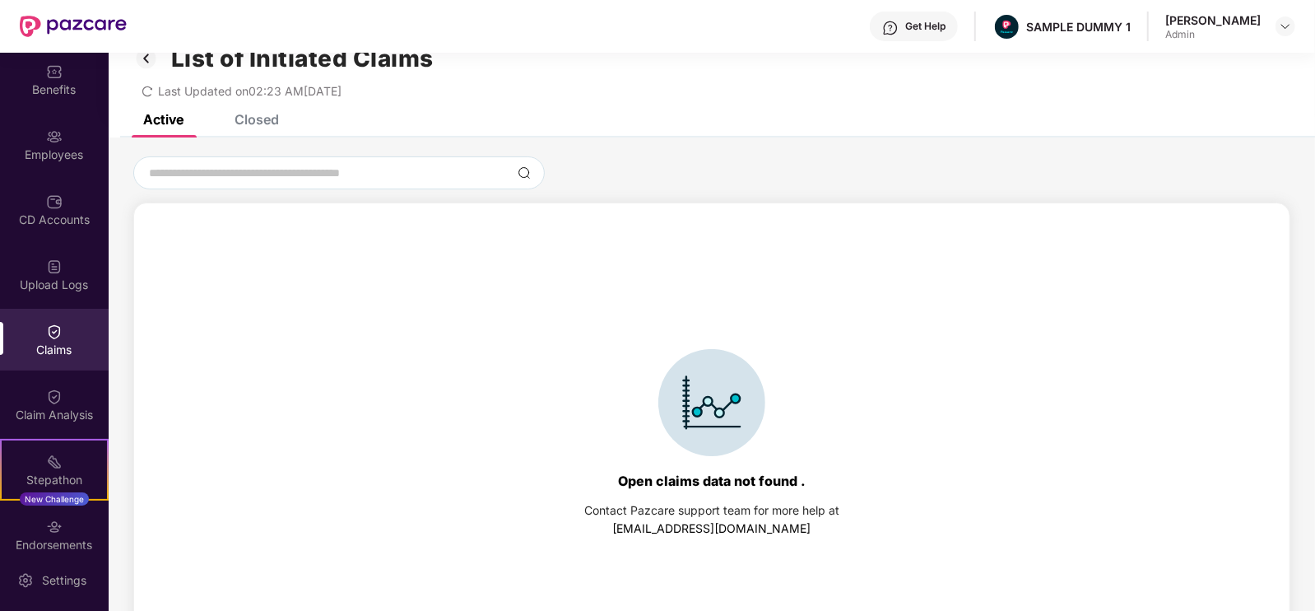
click at [257, 130] on div "Closed" at bounding box center [244, 119] width 69 height 36
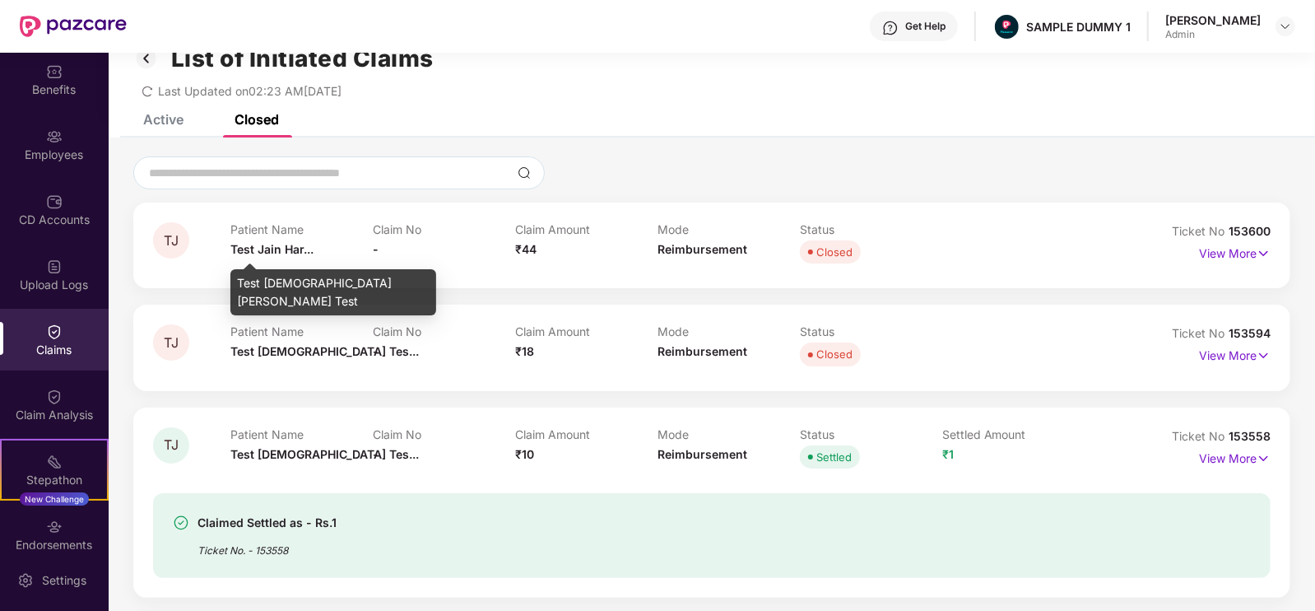
click at [249, 246] on span "Test Jain Har..." at bounding box center [271, 249] width 83 height 14
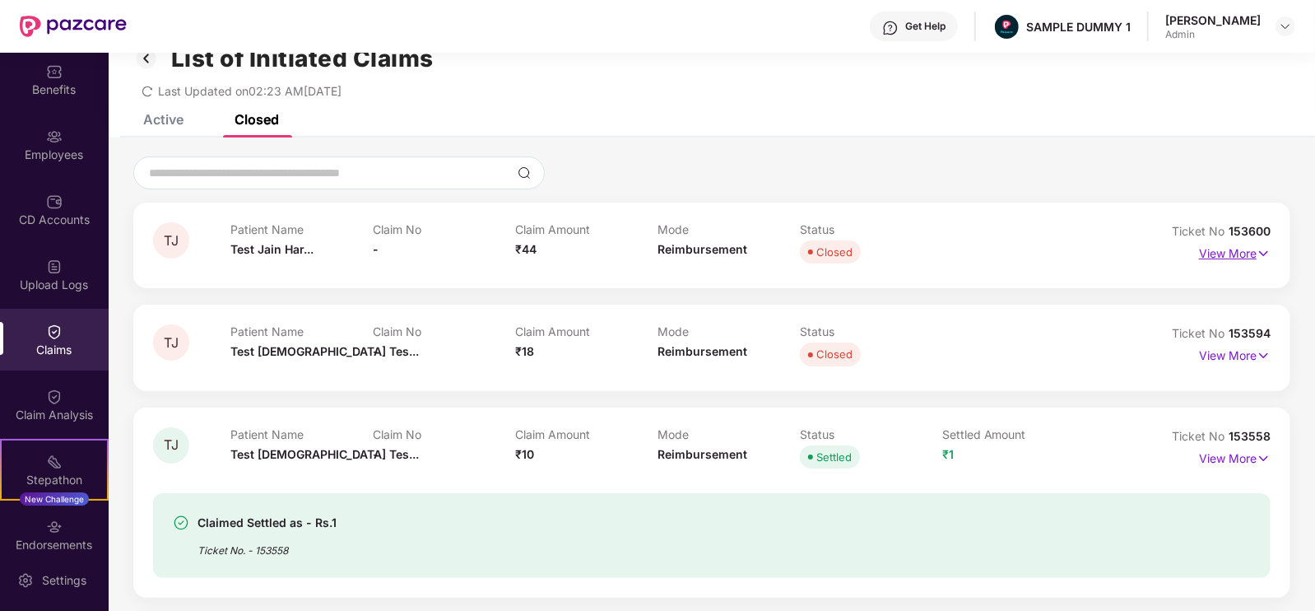
click at [1236, 253] on p "View More" at bounding box center [1235, 251] width 72 height 22
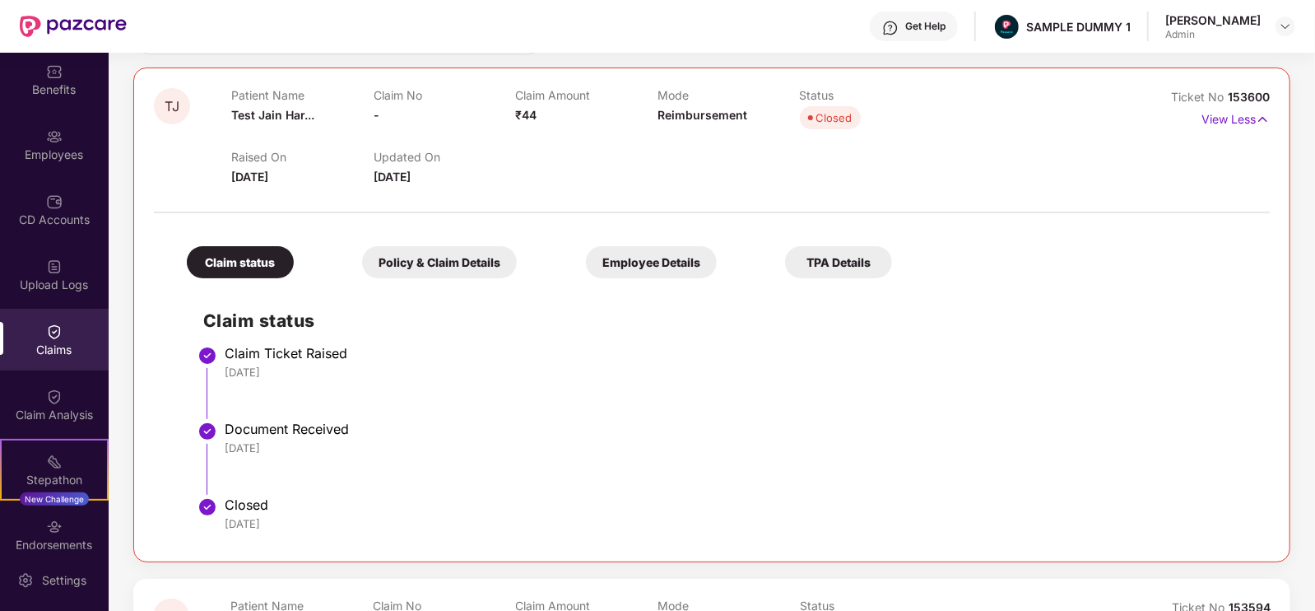
scroll to position [165, 0]
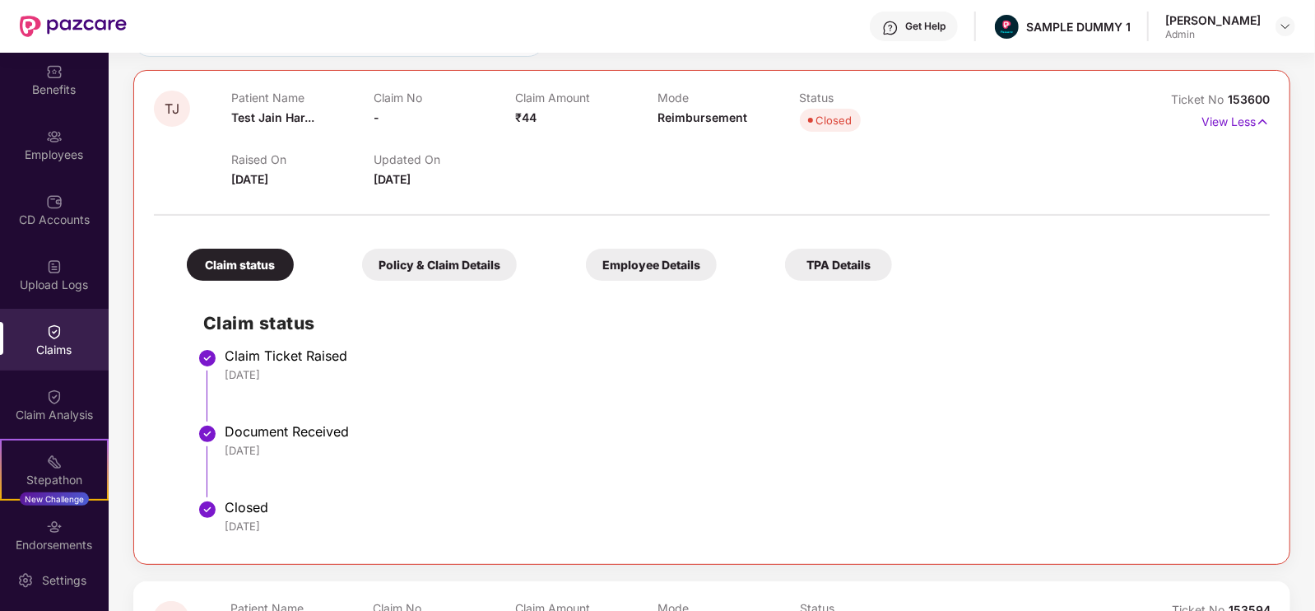
click at [379, 273] on div "Policy & Claim Details" at bounding box center [439, 265] width 155 height 32
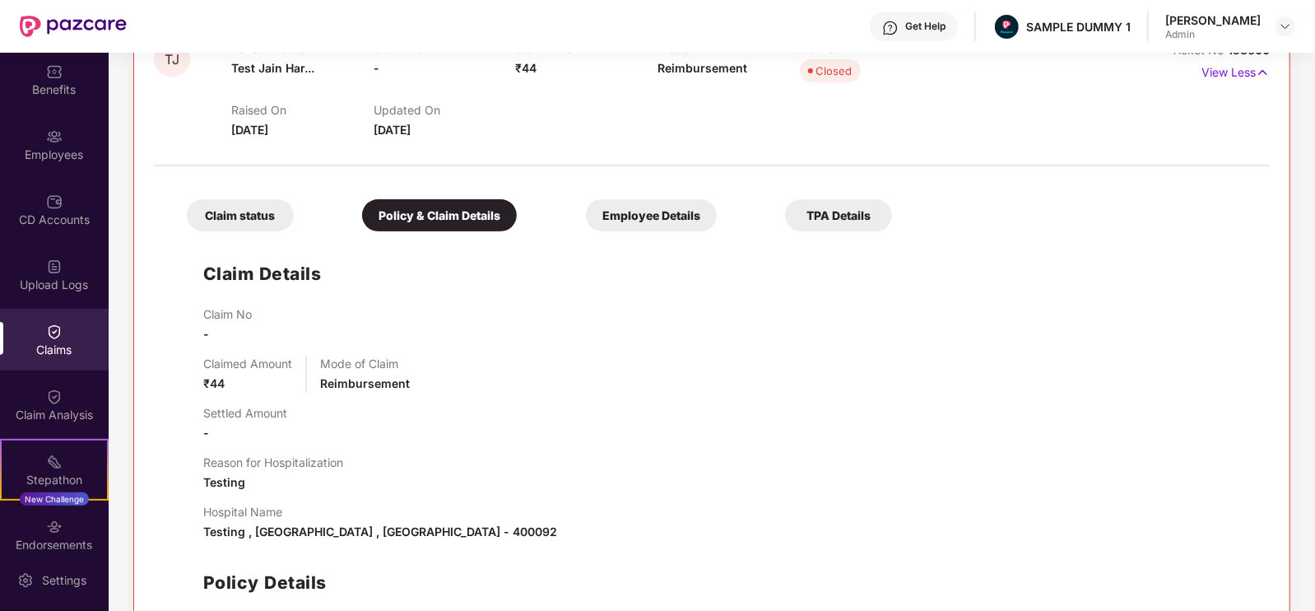
scroll to position [211, 0]
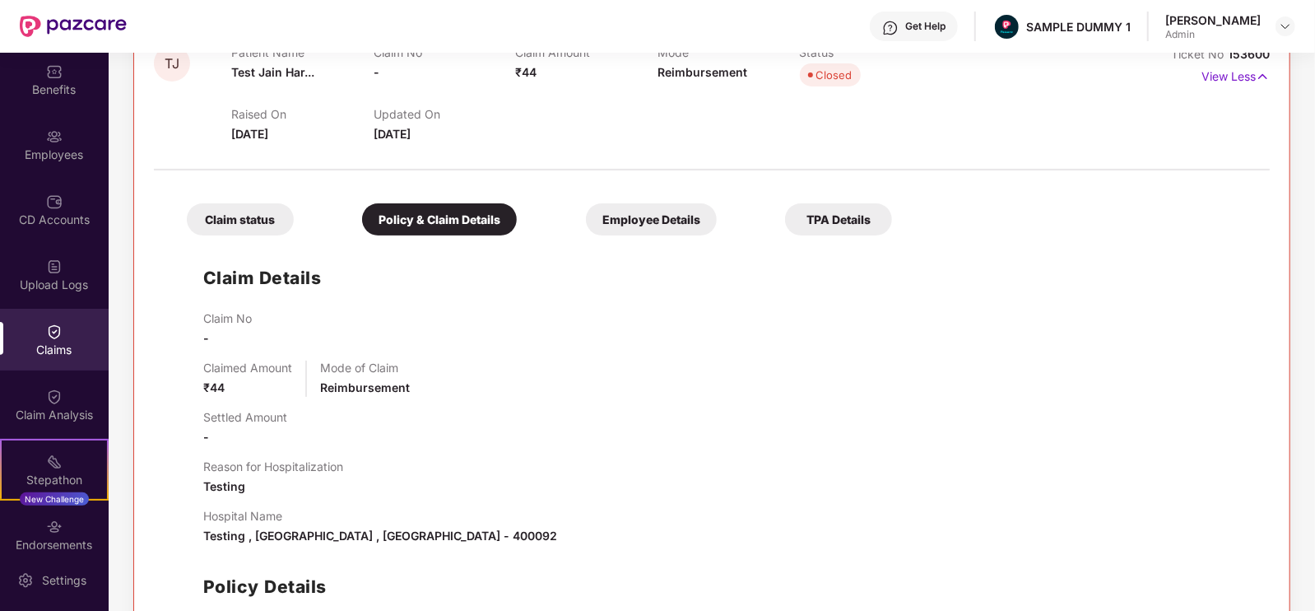
click at [263, 219] on div "Claim status" at bounding box center [240, 219] width 107 height 32
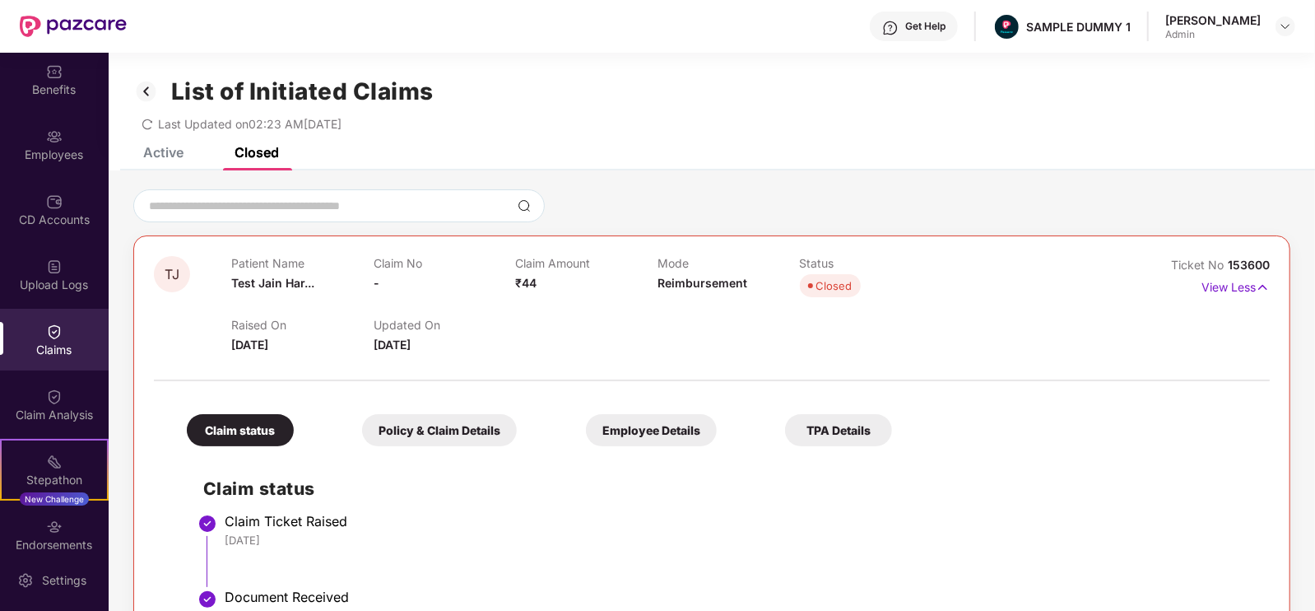
scroll to position [2, 0]
click at [938, 30] on div "Get Help" at bounding box center [925, 26] width 40 height 13
click at [1141, 528] on div "Claim Ticket Raised 26 Jun 2025" at bounding box center [739, 528] width 1029 height 35
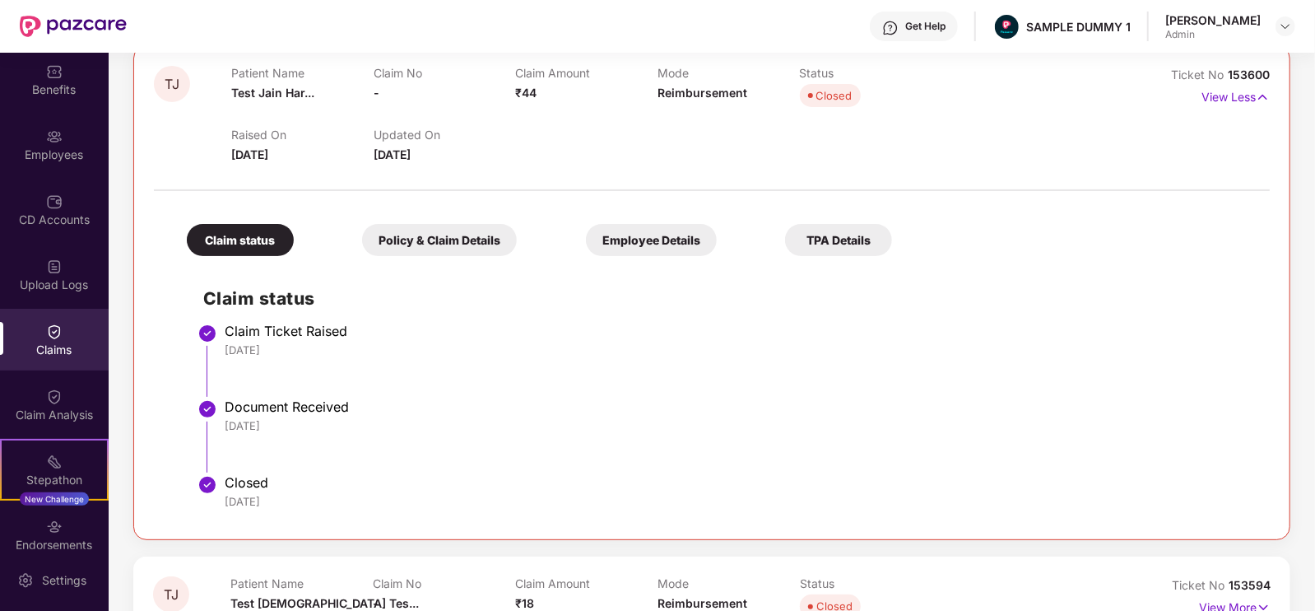
scroll to position [193, 0]
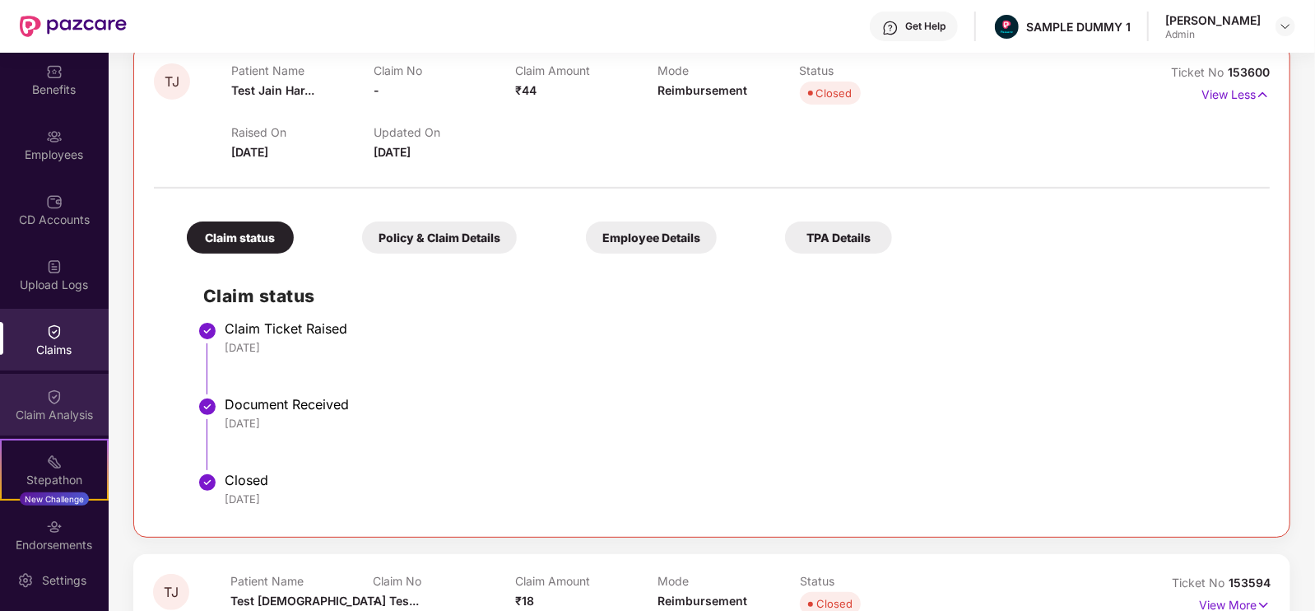
click at [59, 397] on img at bounding box center [54, 396] width 16 height 16
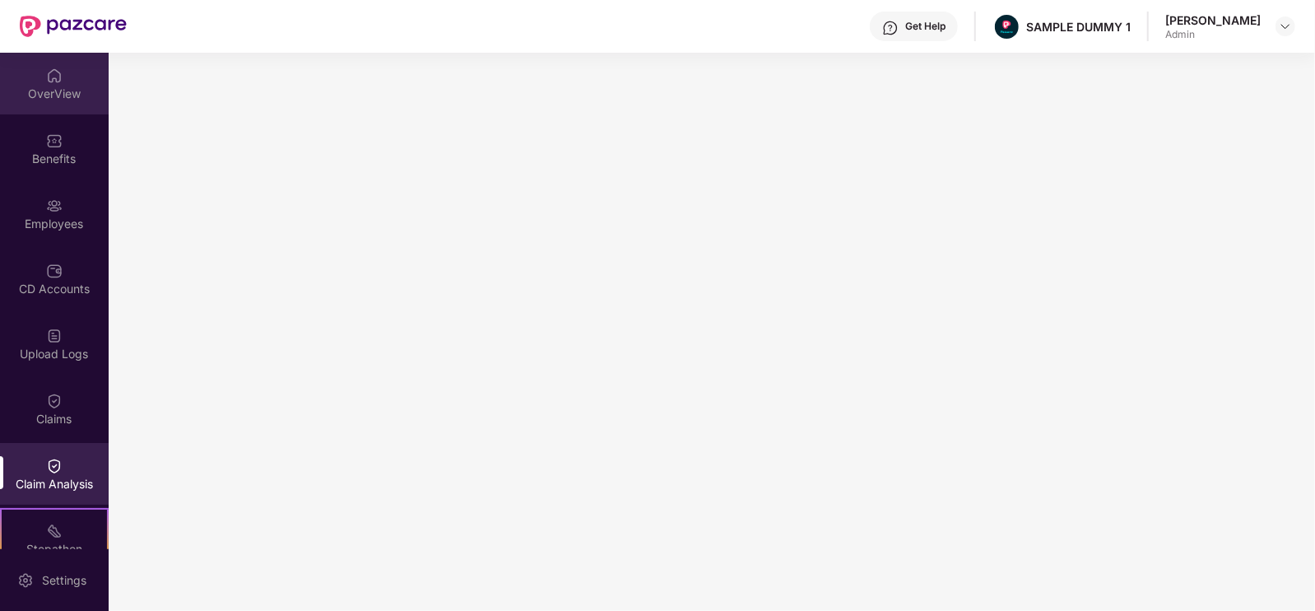
click at [70, 80] on div "OverView" at bounding box center [54, 84] width 109 height 62
